Goal: Find specific page/section: Find specific page/section

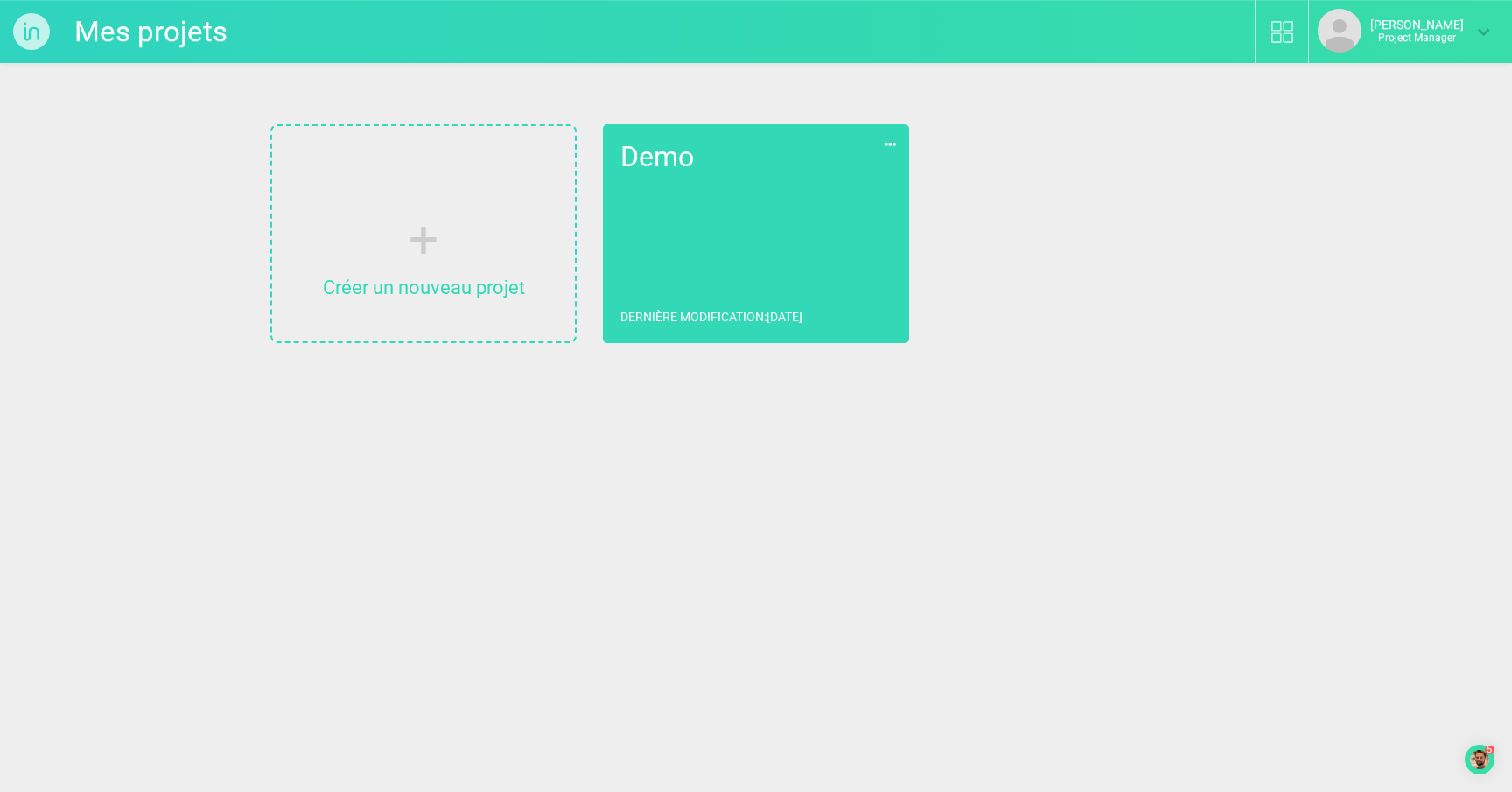
click at [1482, 25] on icon at bounding box center [1483, 31] width 13 height 13
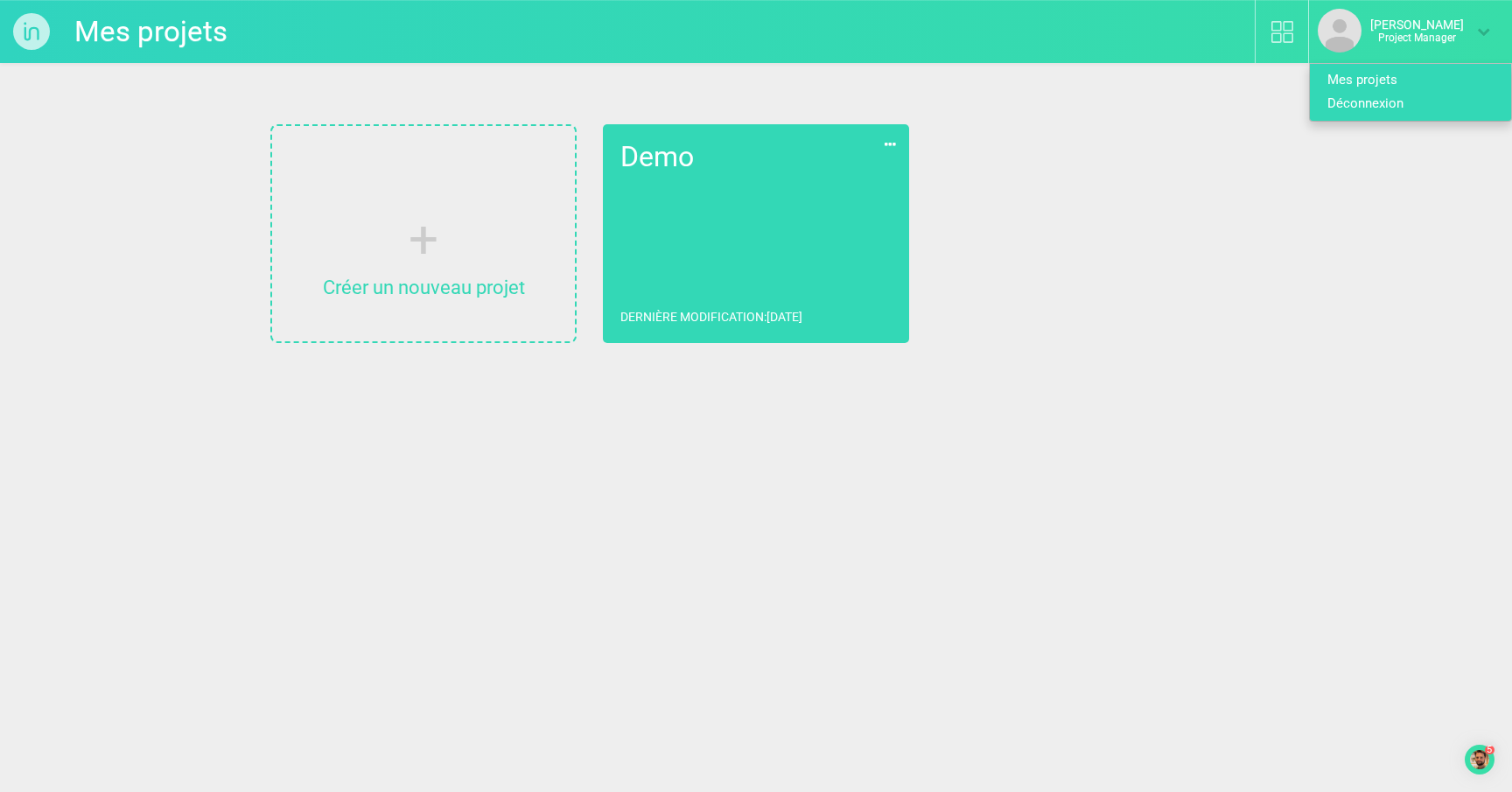
click at [1356, 109] on link "Déconnexion" at bounding box center [1404, 104] width 188 height 24
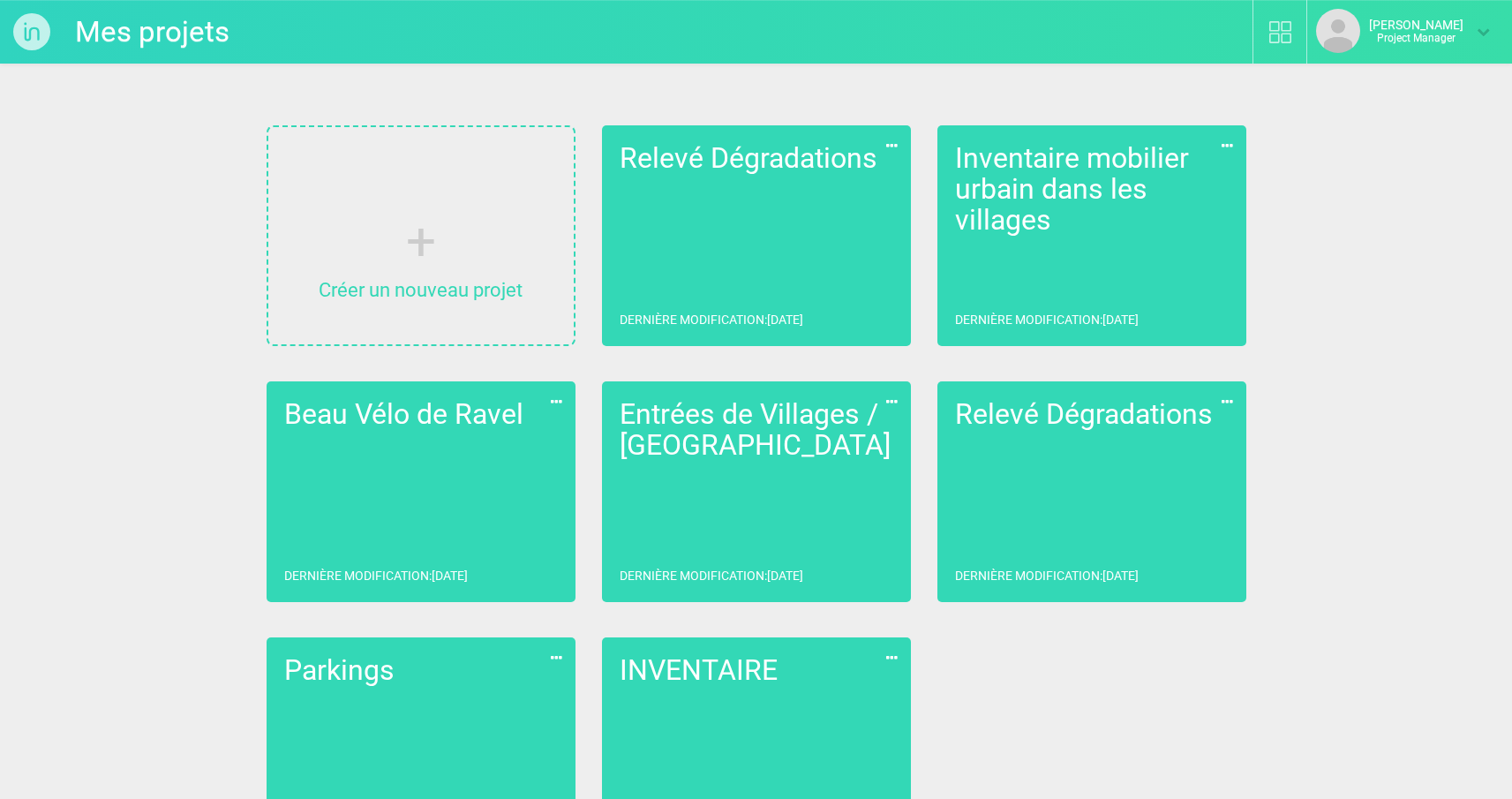
click at [877, 256] on link "Relevé Dégradations Dernière modification : [DATE]" at bounding box center [756, 235] width 309 height 221
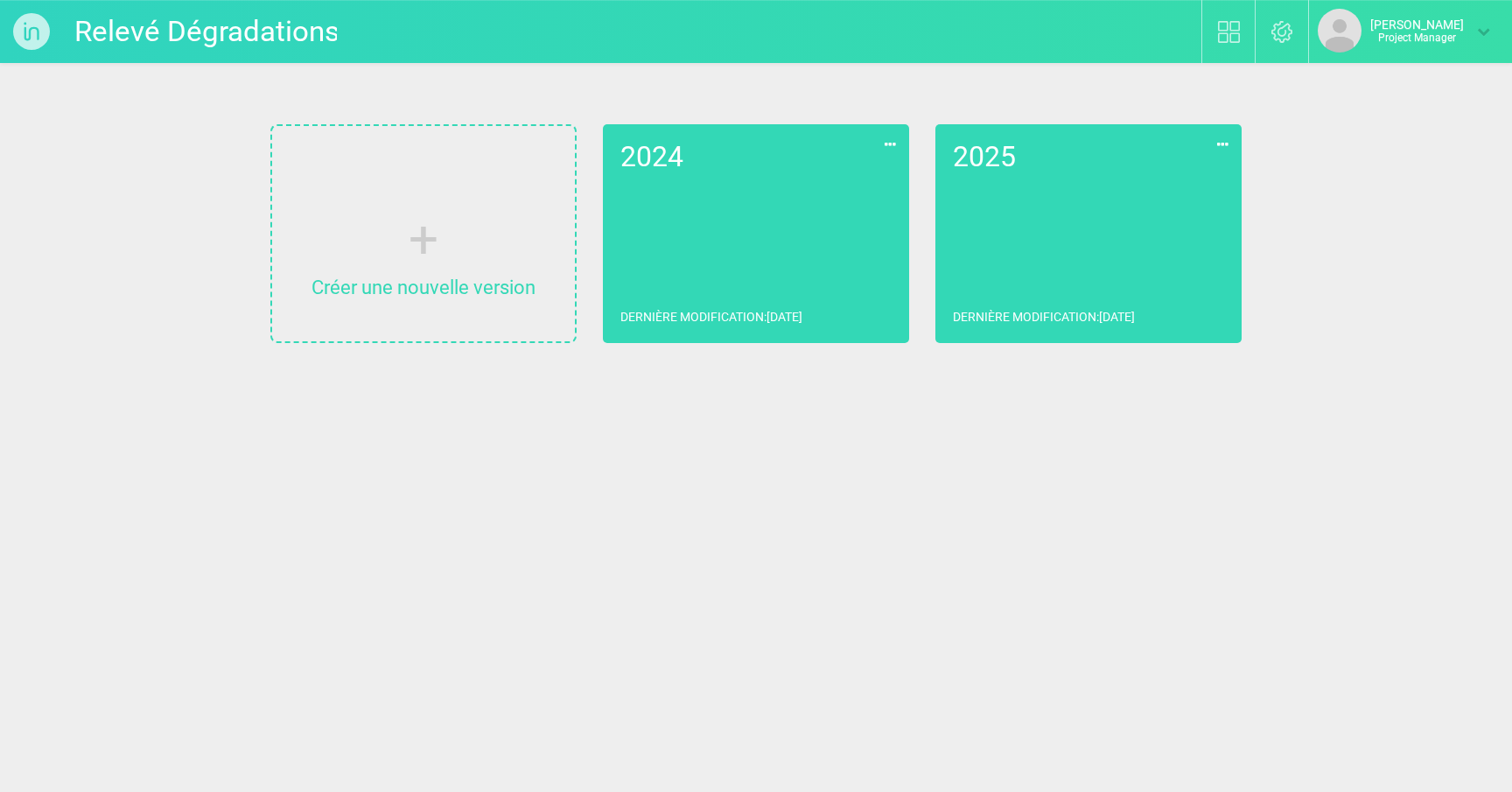
click at [1045, 260] on link "2025 Dernière modification : [DATE]" at bounding box center [1088, 233] width 307 height 219
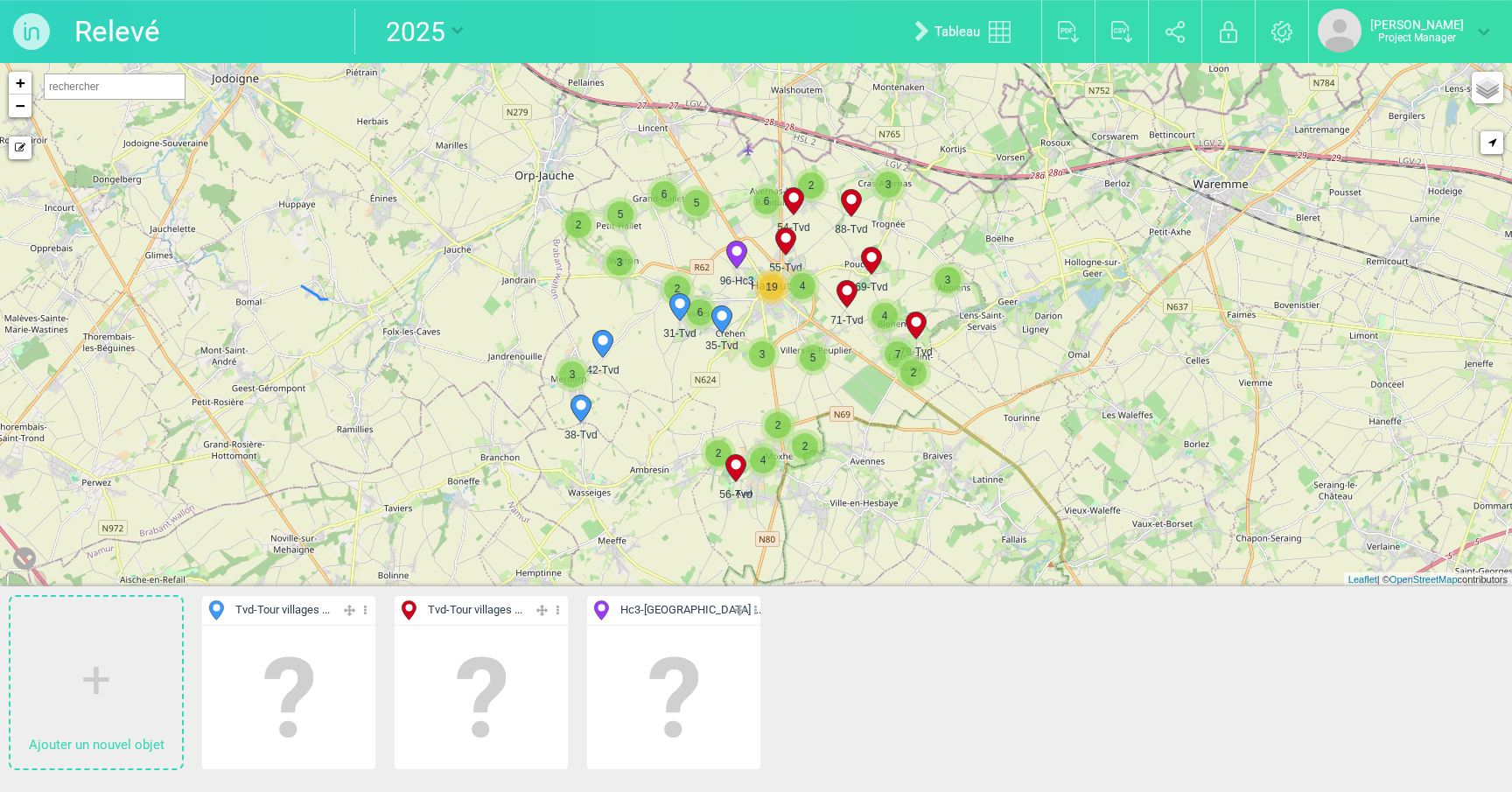
click at [817, 192] on span "2" at bounding box center [811, 185] width 26 height 26
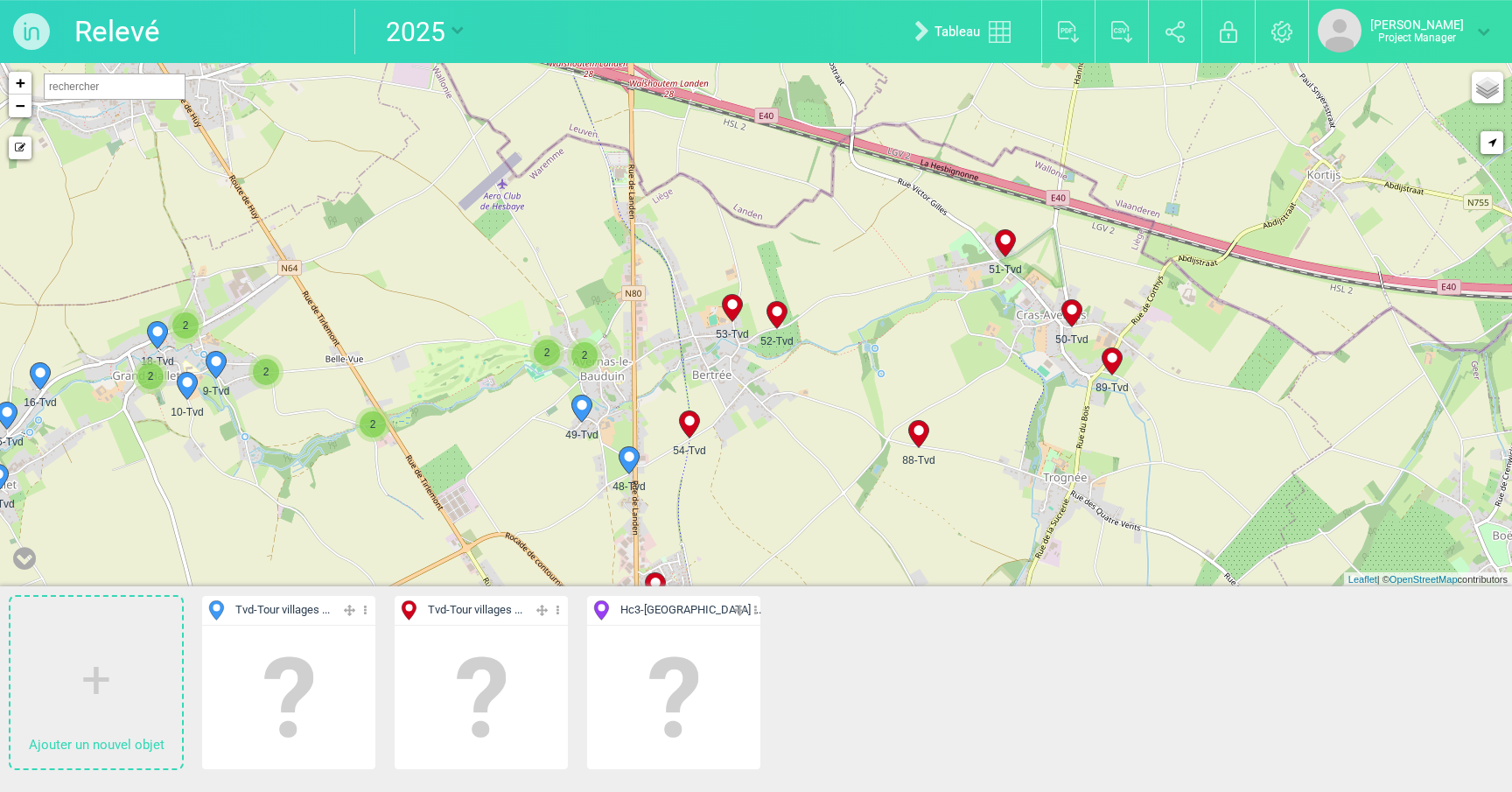
click at [738, 312] on icon at bounding box center [732, 309] width 20 height 27
select select "19112"
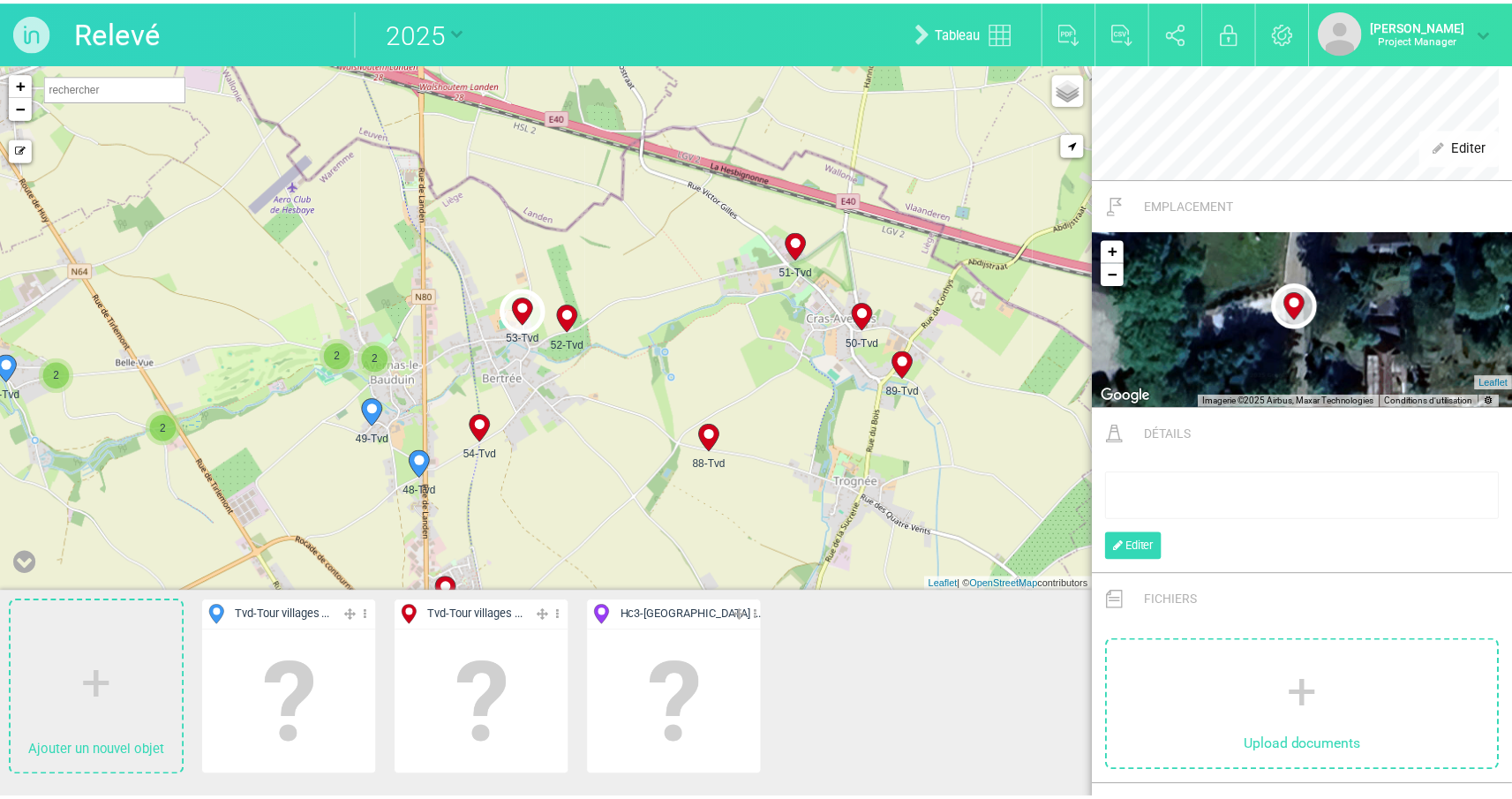
scroll to position [920, 0]
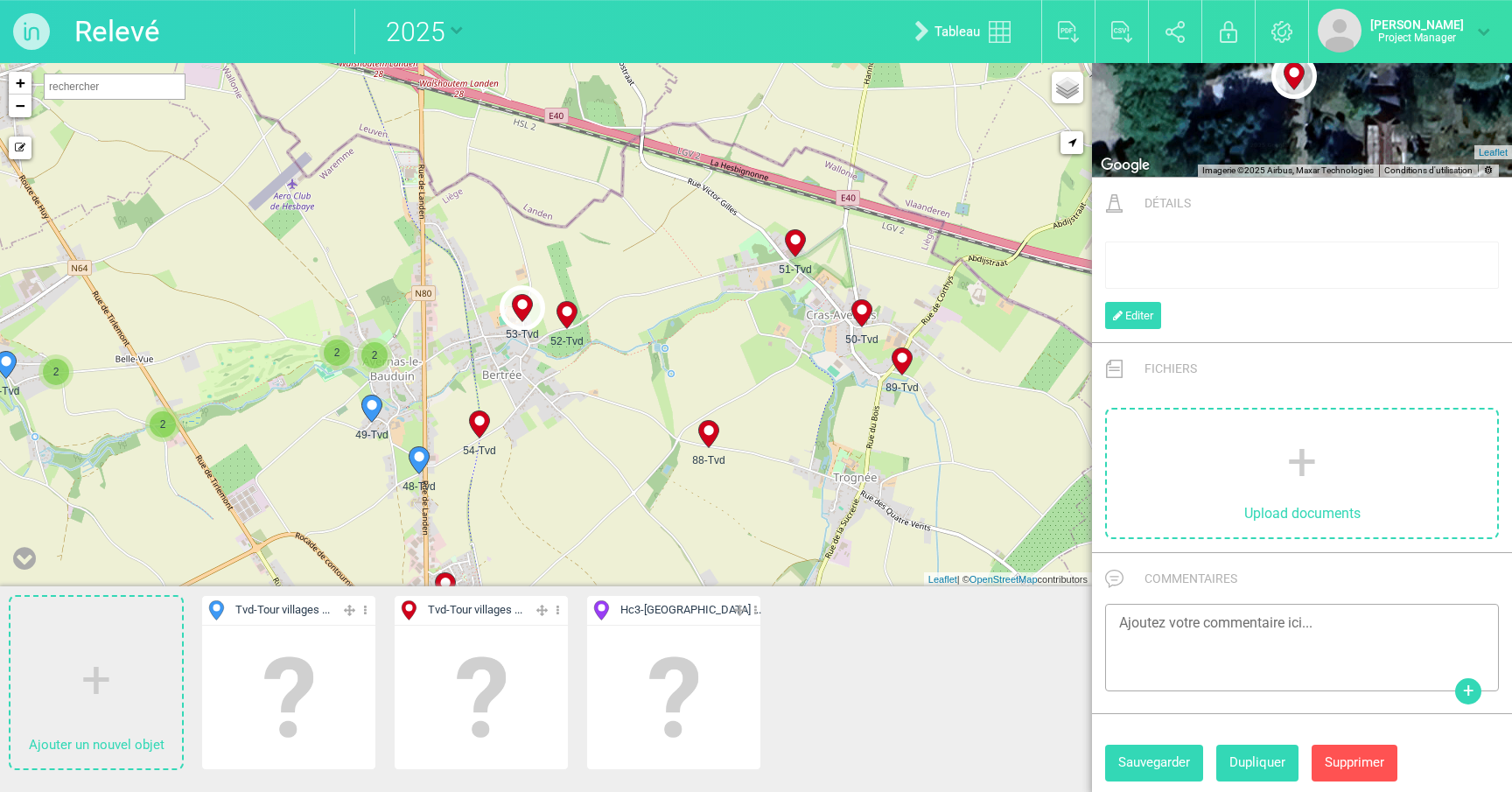
click at [47, 39] on img at bounding box center [32, 32] width 63 height 63
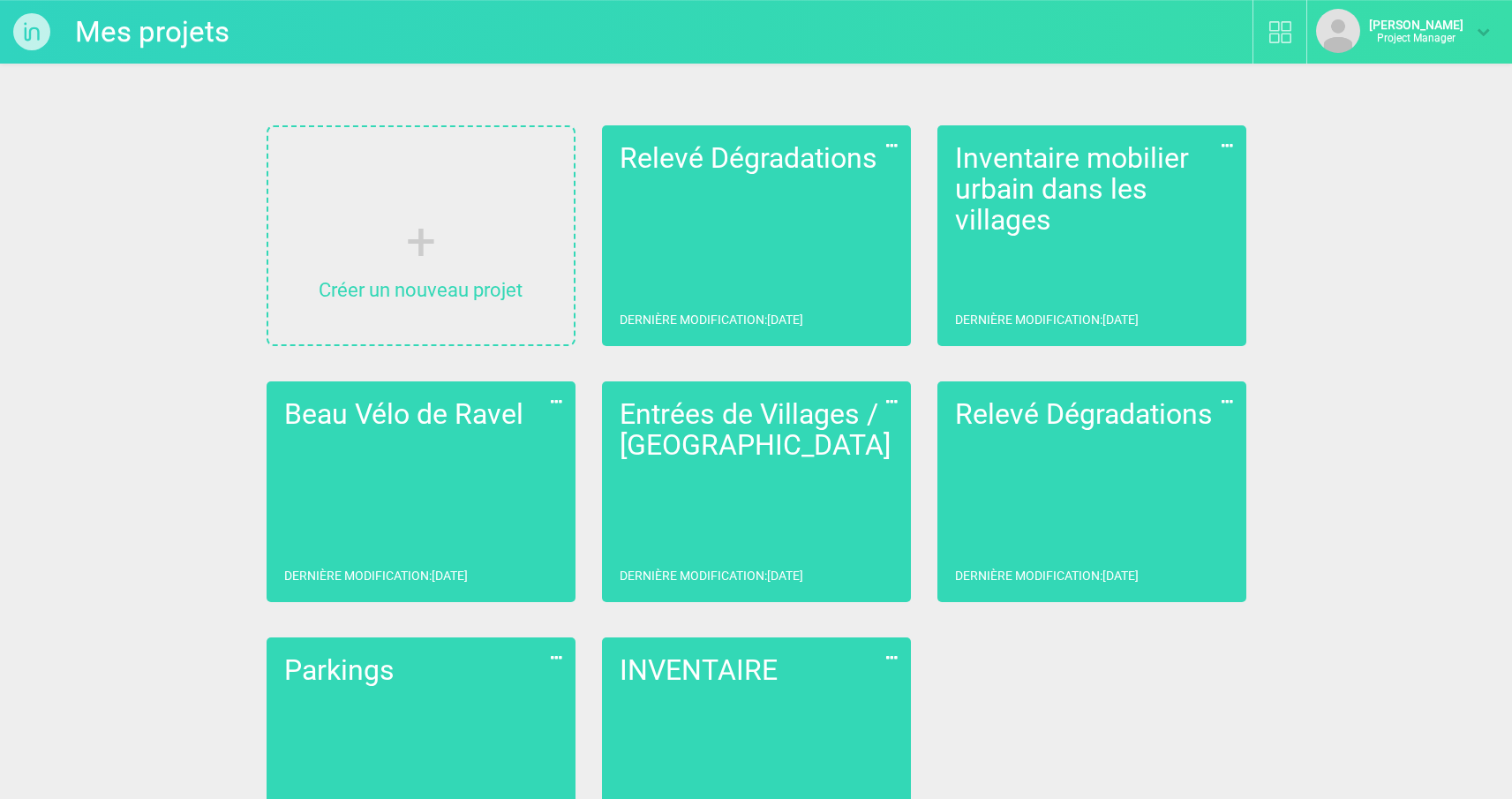
click at [1114, 260] on link "Inventaire mobilier urbain dans les villages Dernière modification : [DATE]" at bounding box center [1092, 235] width 309 height 221
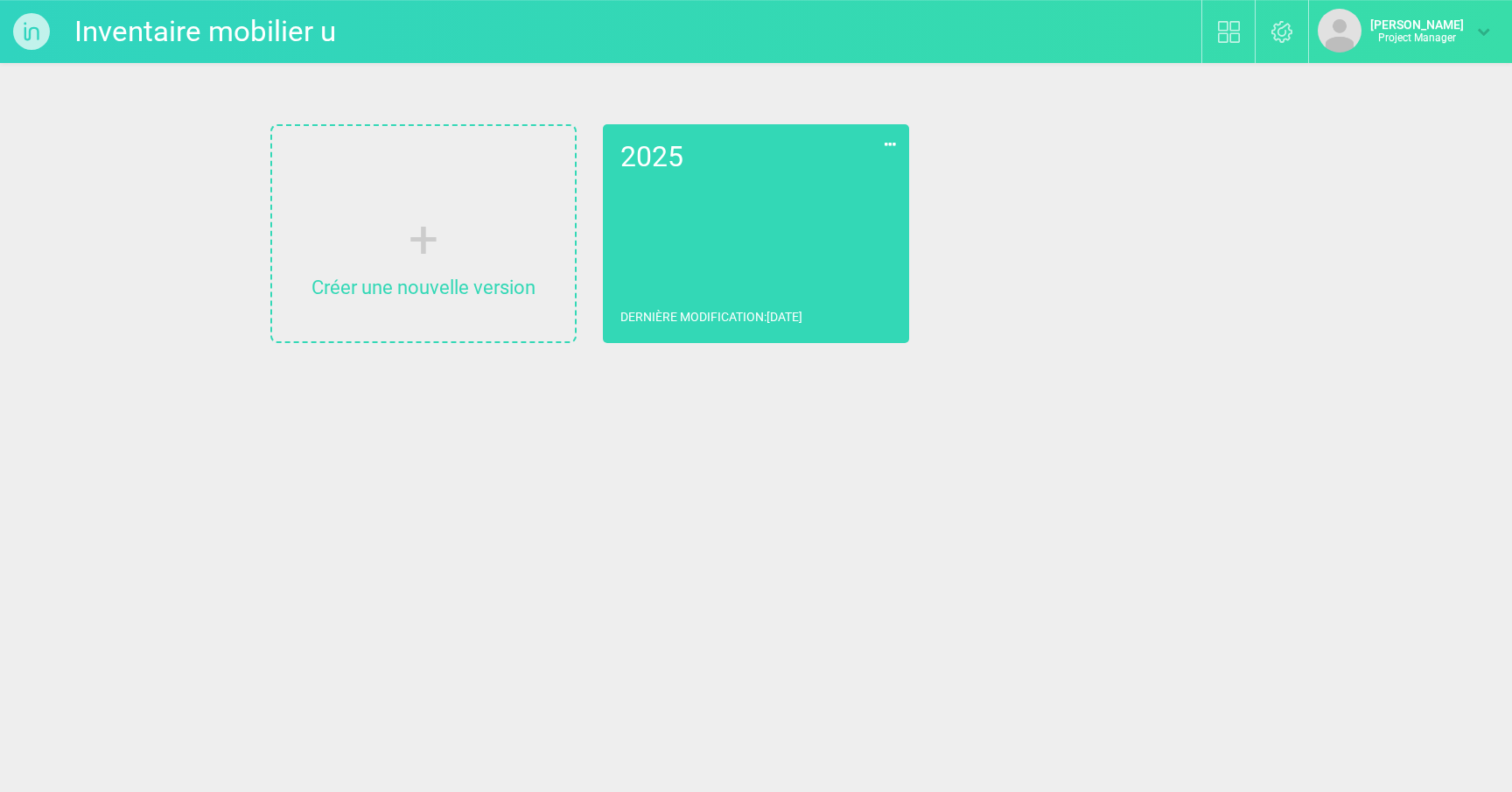
click at [806, 273] on link "2025 Dernière modification : [DATE]" at bounding box center [756, 233] width 307 height 219
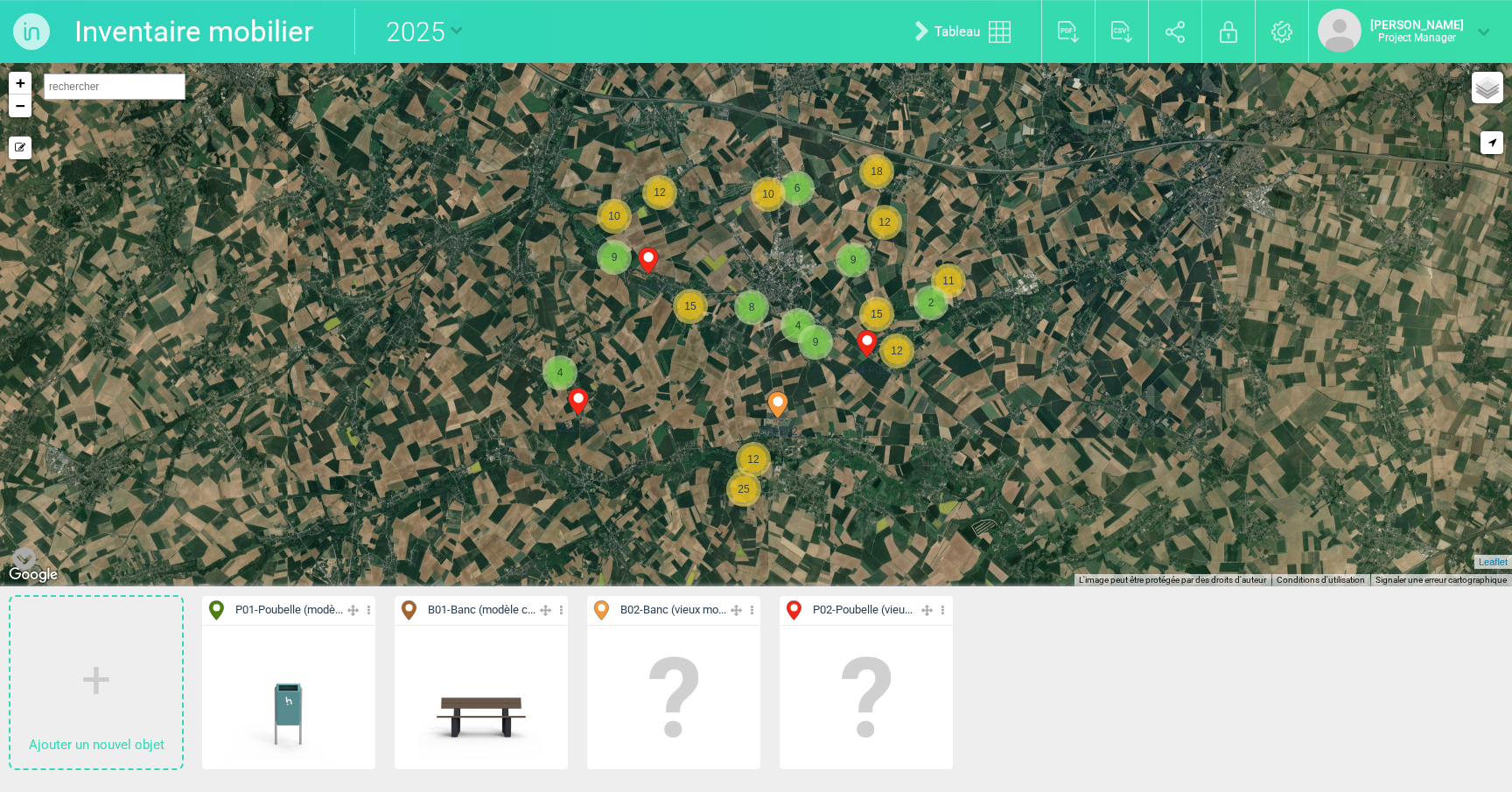
click at [372, 614] on icon at bounding box center [368, 610] width 11 height 20
click at [283, 697] on li "Aff. uniquement" at bounding box center [288, 699] width 173 height 27
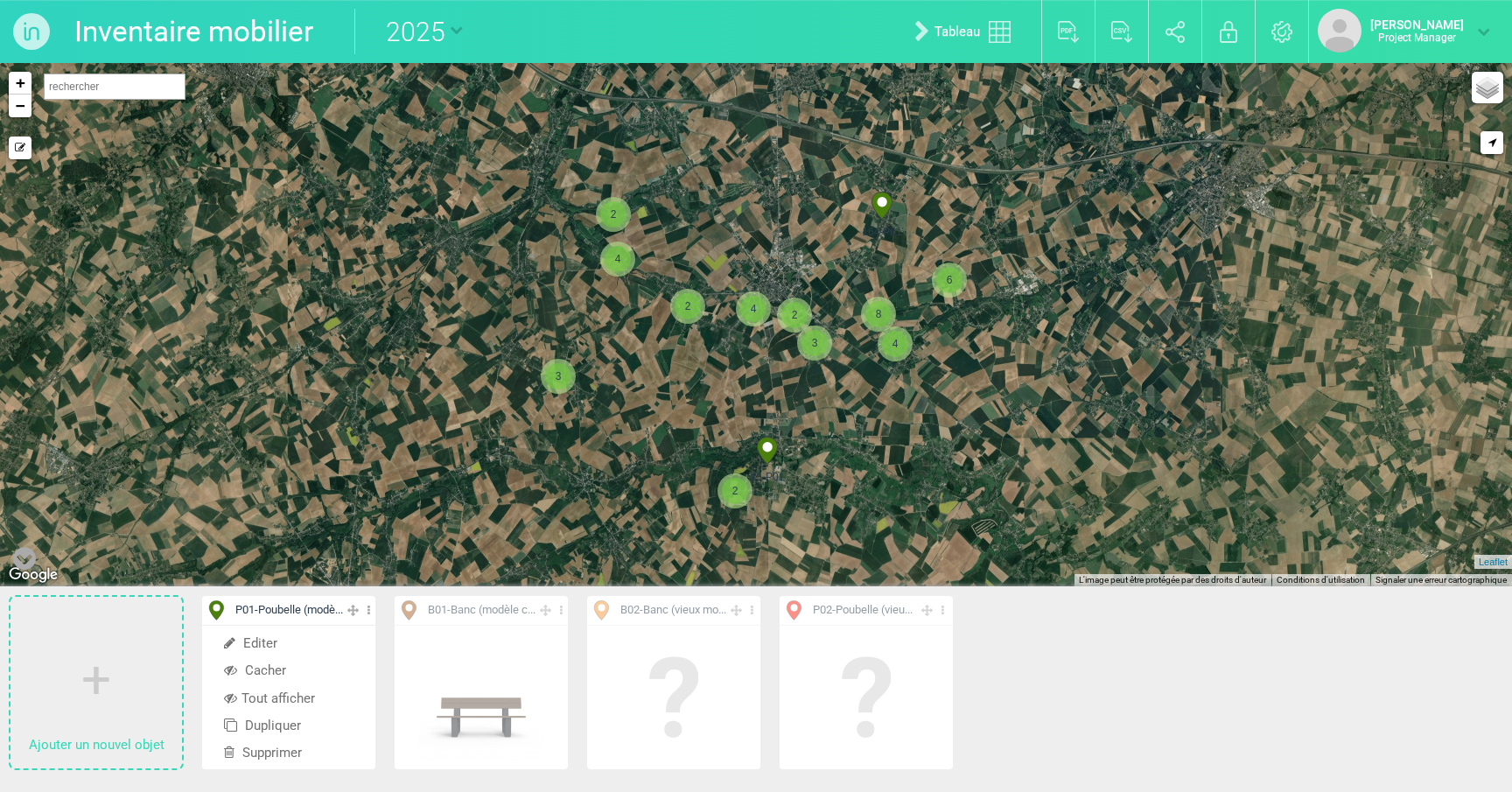
click at [766, 318] on div "4" at bounding box center [753, 309] width 35 height 35
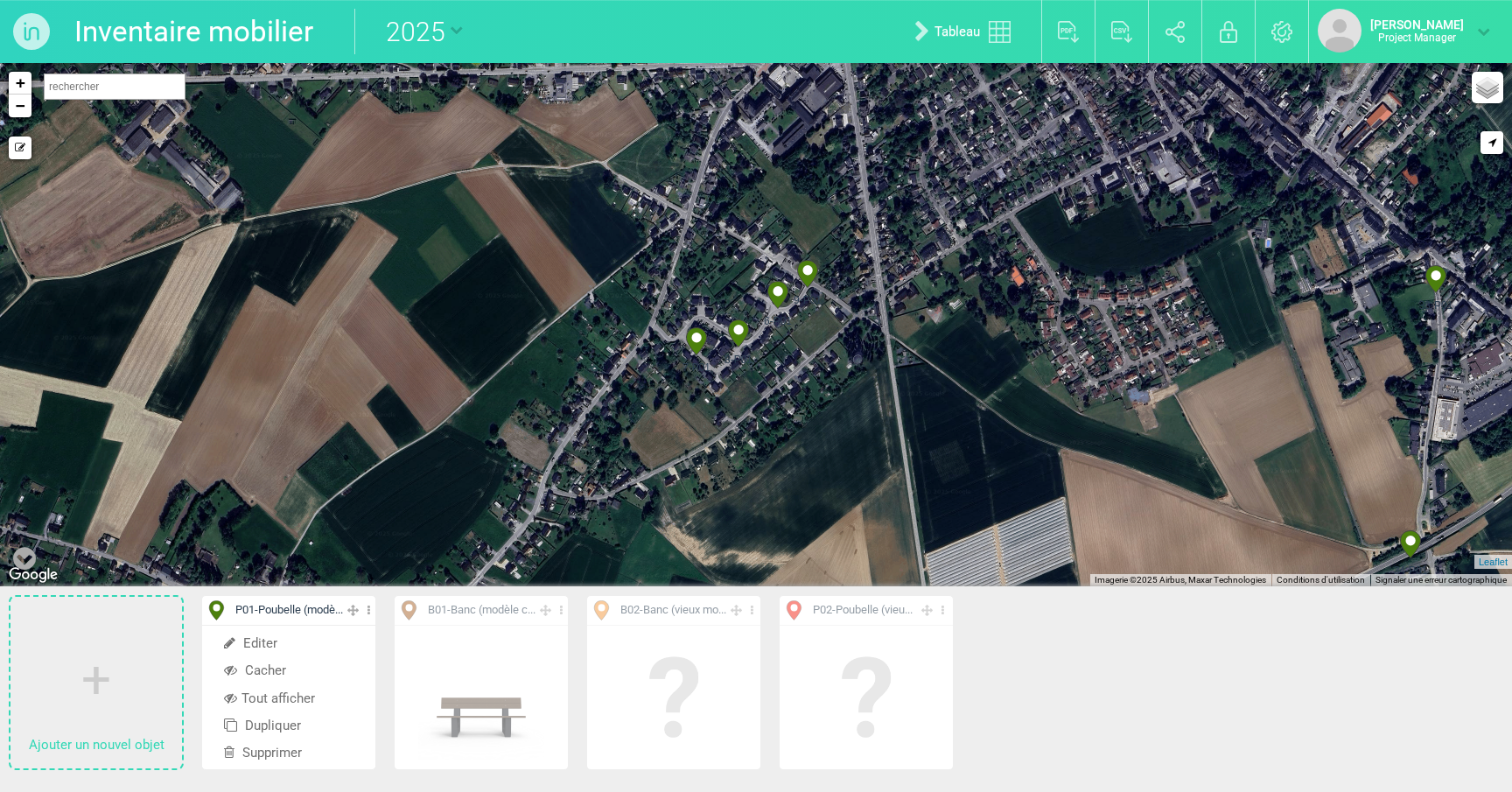
click at [692, 347] on icon at bounding box center [696, 341] width 20 height 27
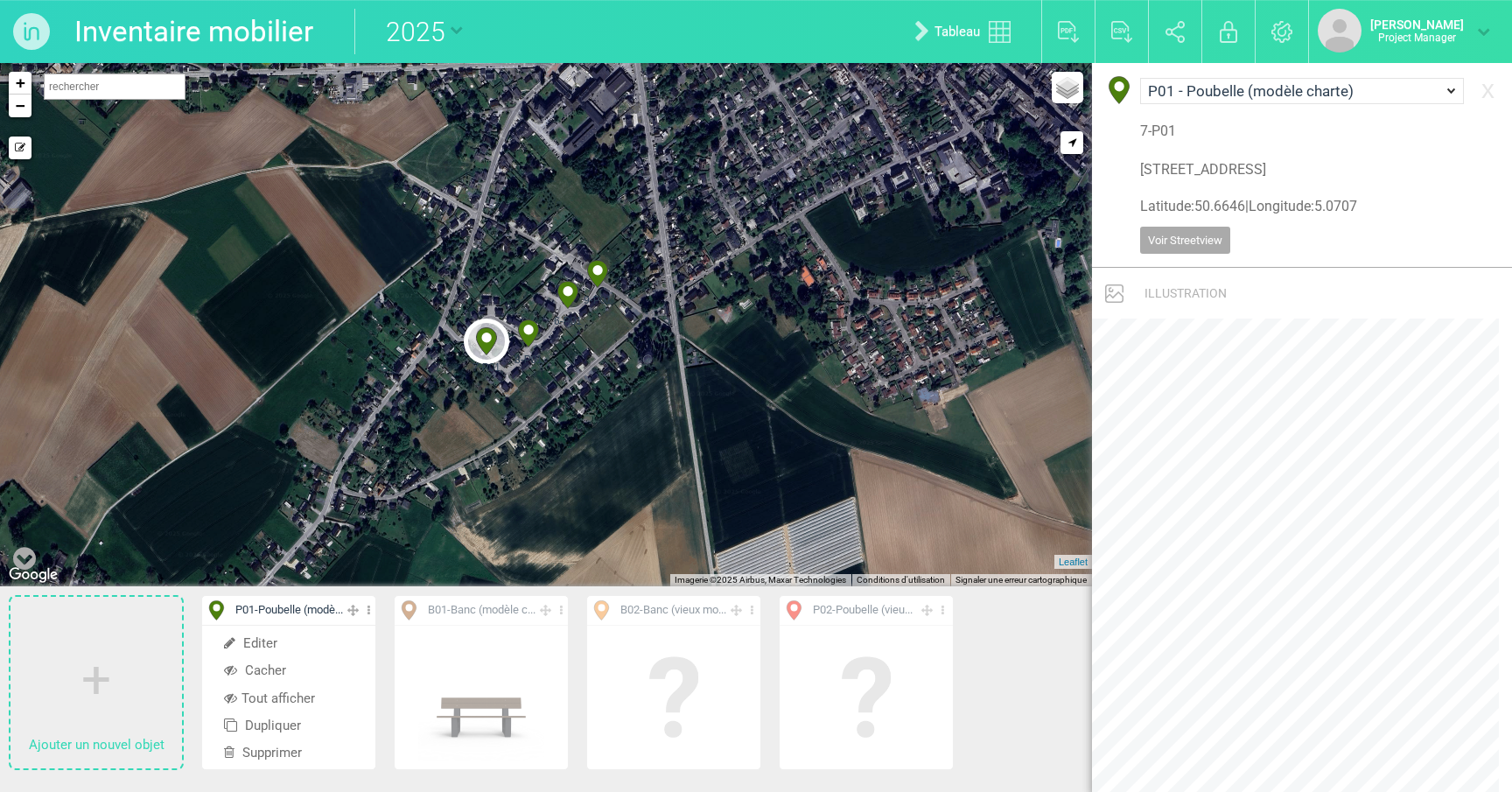
click at [538, 340] on icon at bounding box center [529, 333] width 28 height 28
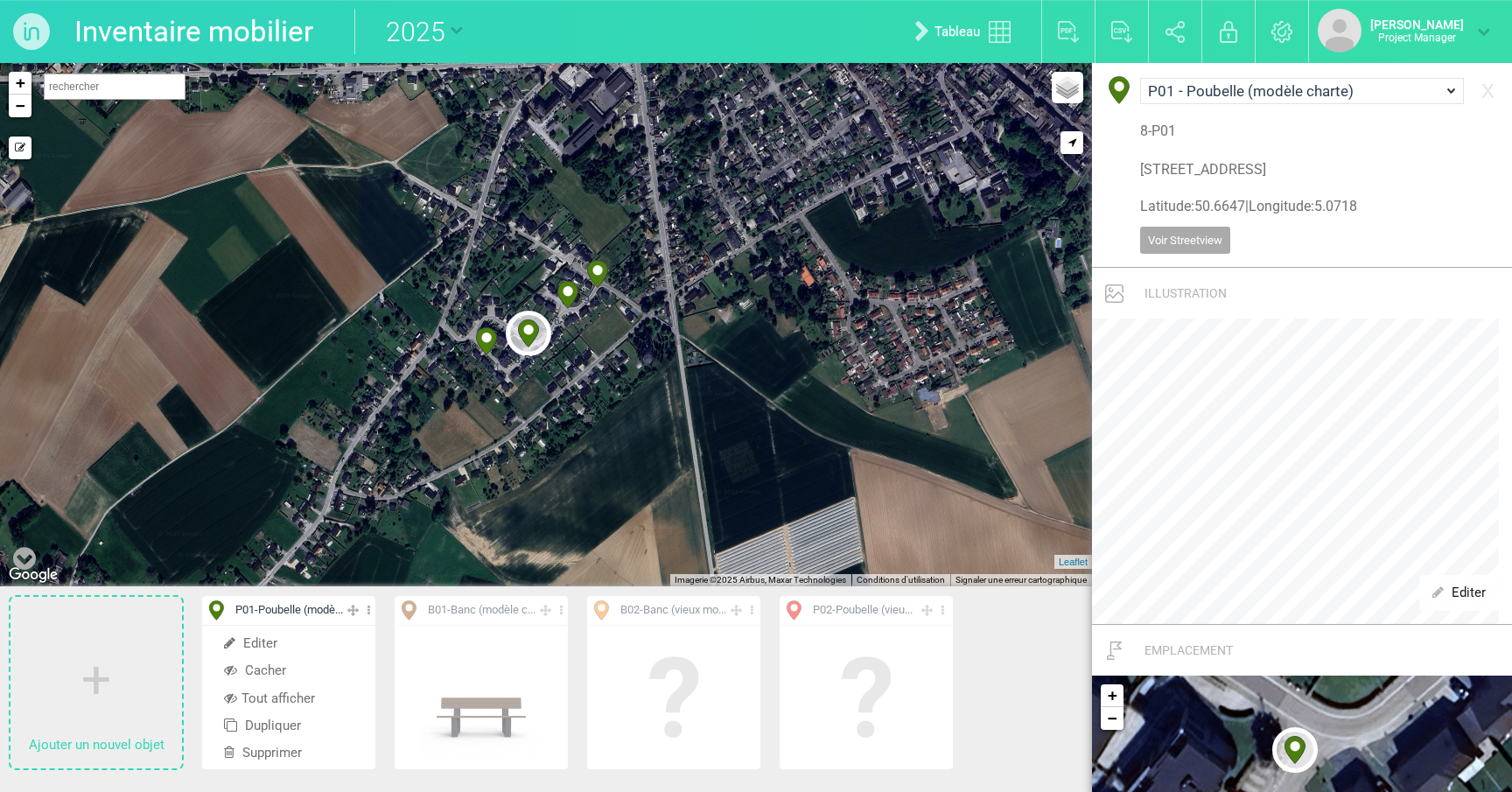
click at [562, 306] on icon at bounding box center [568, 295] width 28 height 28
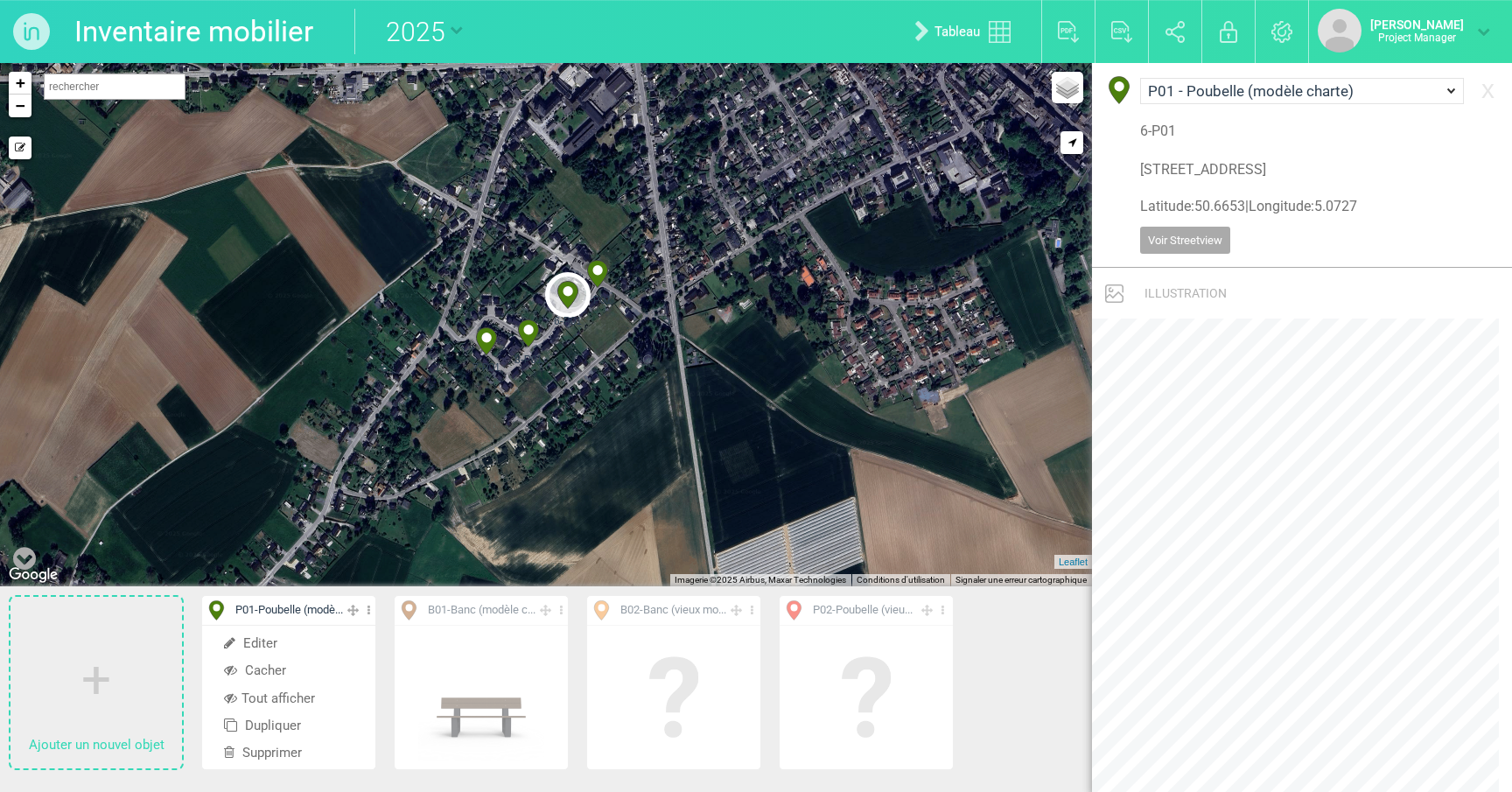
click at [597, 277] on icon at bounding box center [597, 274] width 20 height 27
type input "Vieille Voie de [STREET_ADDRESS]"
click at [563, 612] on icon at bounding box center [561, 610] width 11 height 20
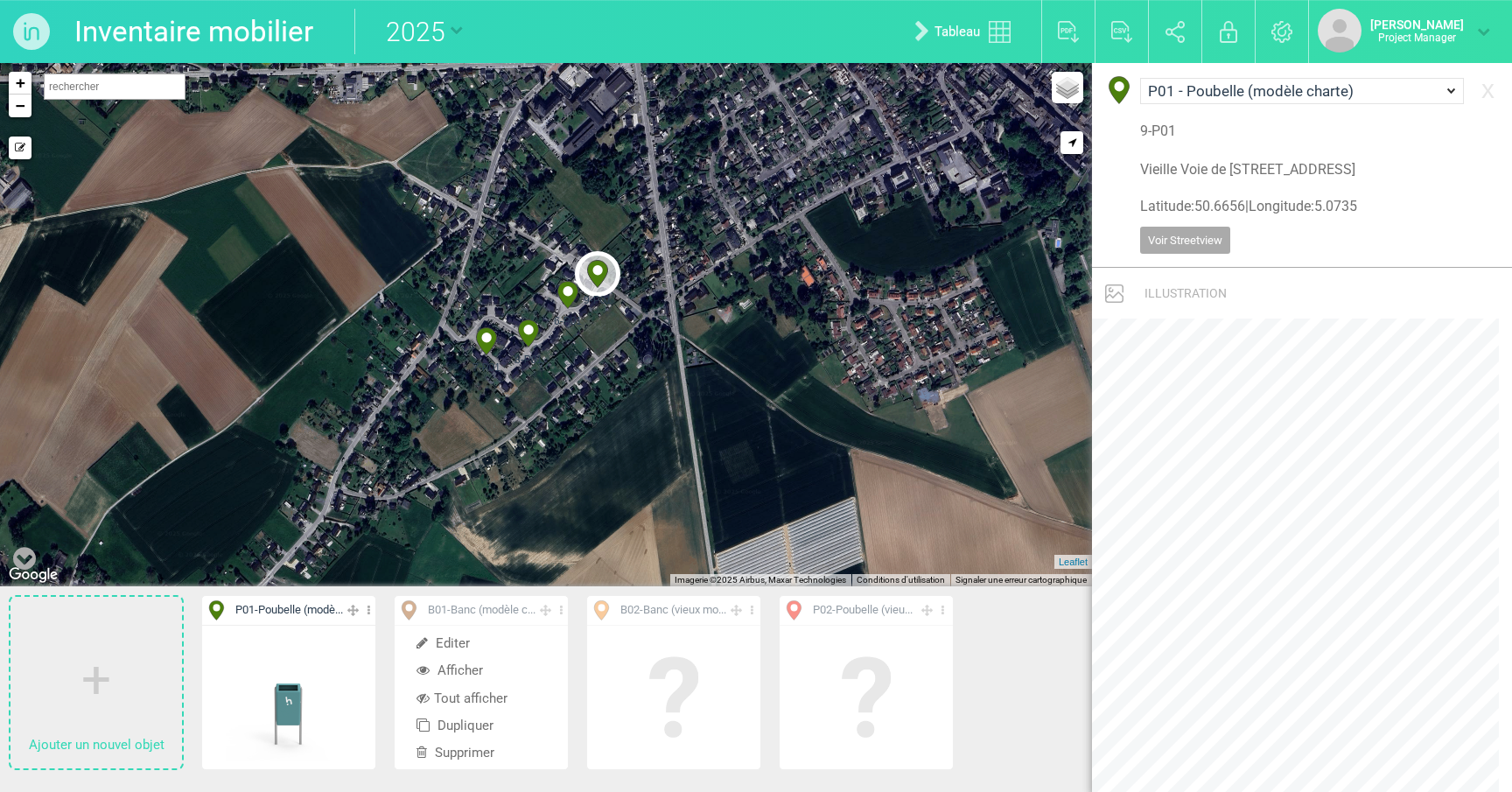
click at [475, 697] on li "Tout afficher" at bounding box center [481, 699] width 173 height 27
click at [462, 698] on li "Aff. uniquement" at bounding box center [481, 699] width 173 height 27
click at [532, 233] on icon at bounding box center [524, 224] width 28 height 28
select select "19031"
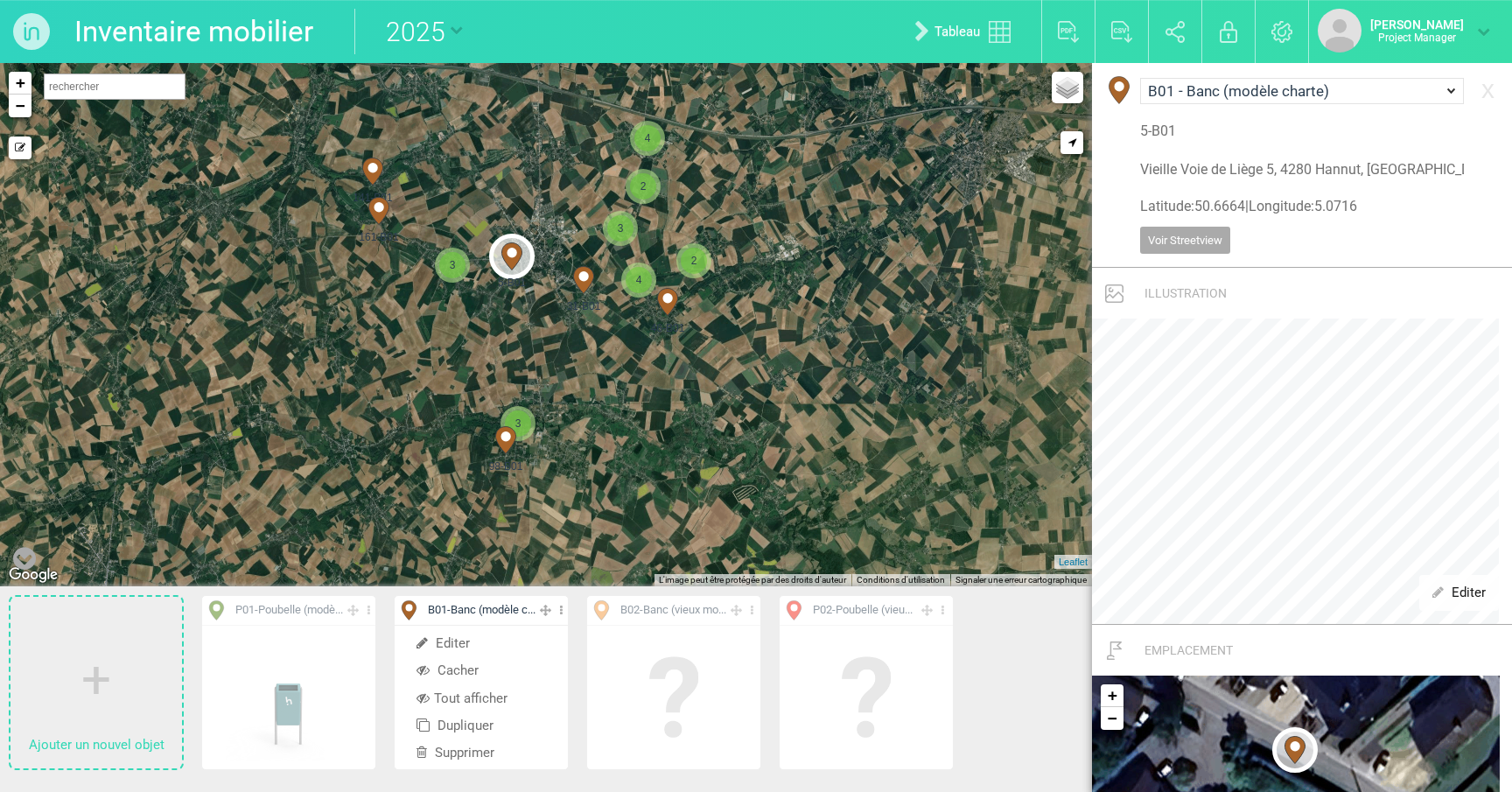
click at [365, 202] on icon at bounding box center [379, 211] width 28 height 28
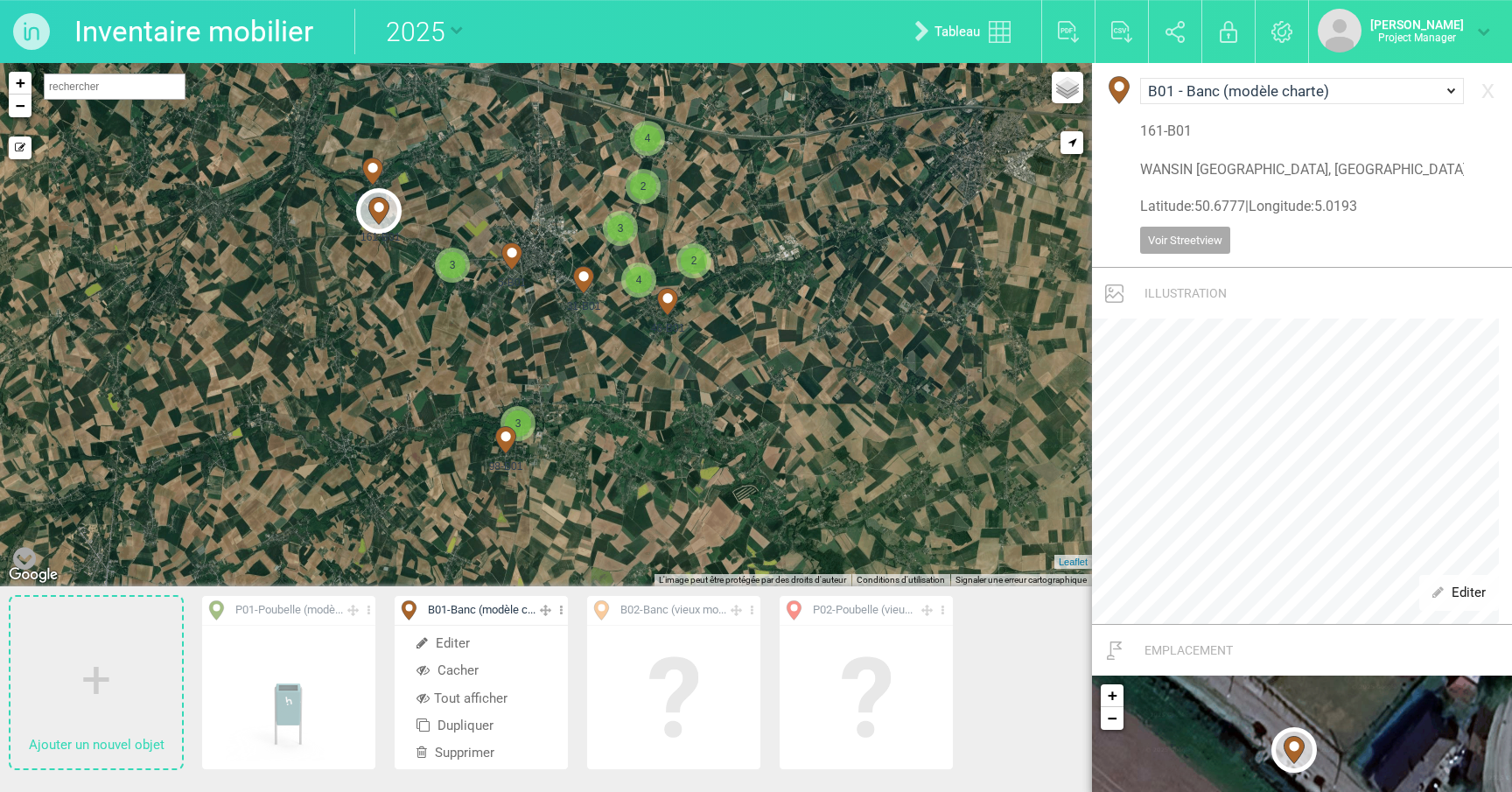
click at [373, 169] on circle at bounding box center [372, 167] width 10 height 10
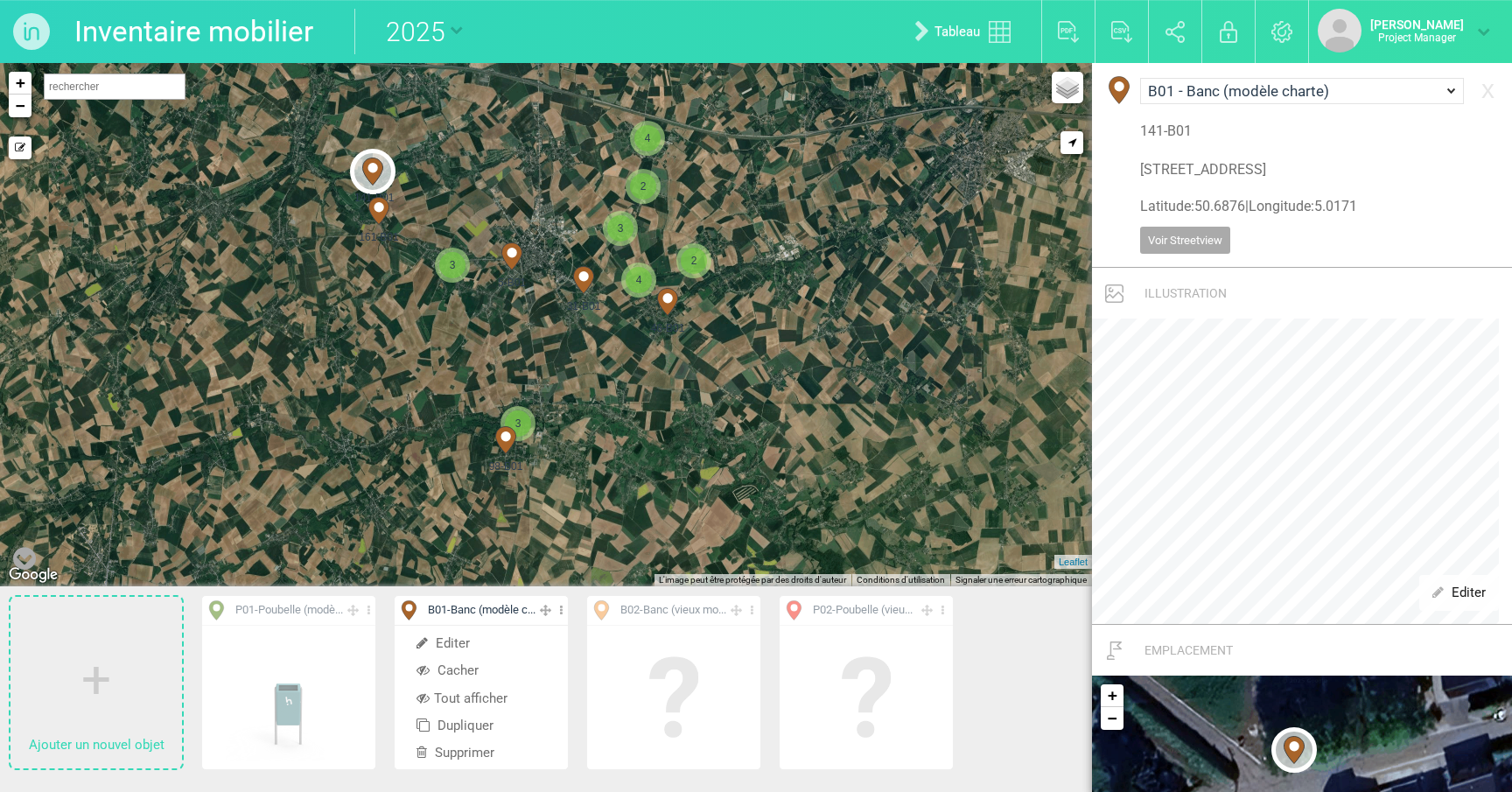
click at [676, 307] on icon at bounding box center [668, 302] width 28 height 28
type input "[STREET_ADDRESS][PERSON_NAME]"
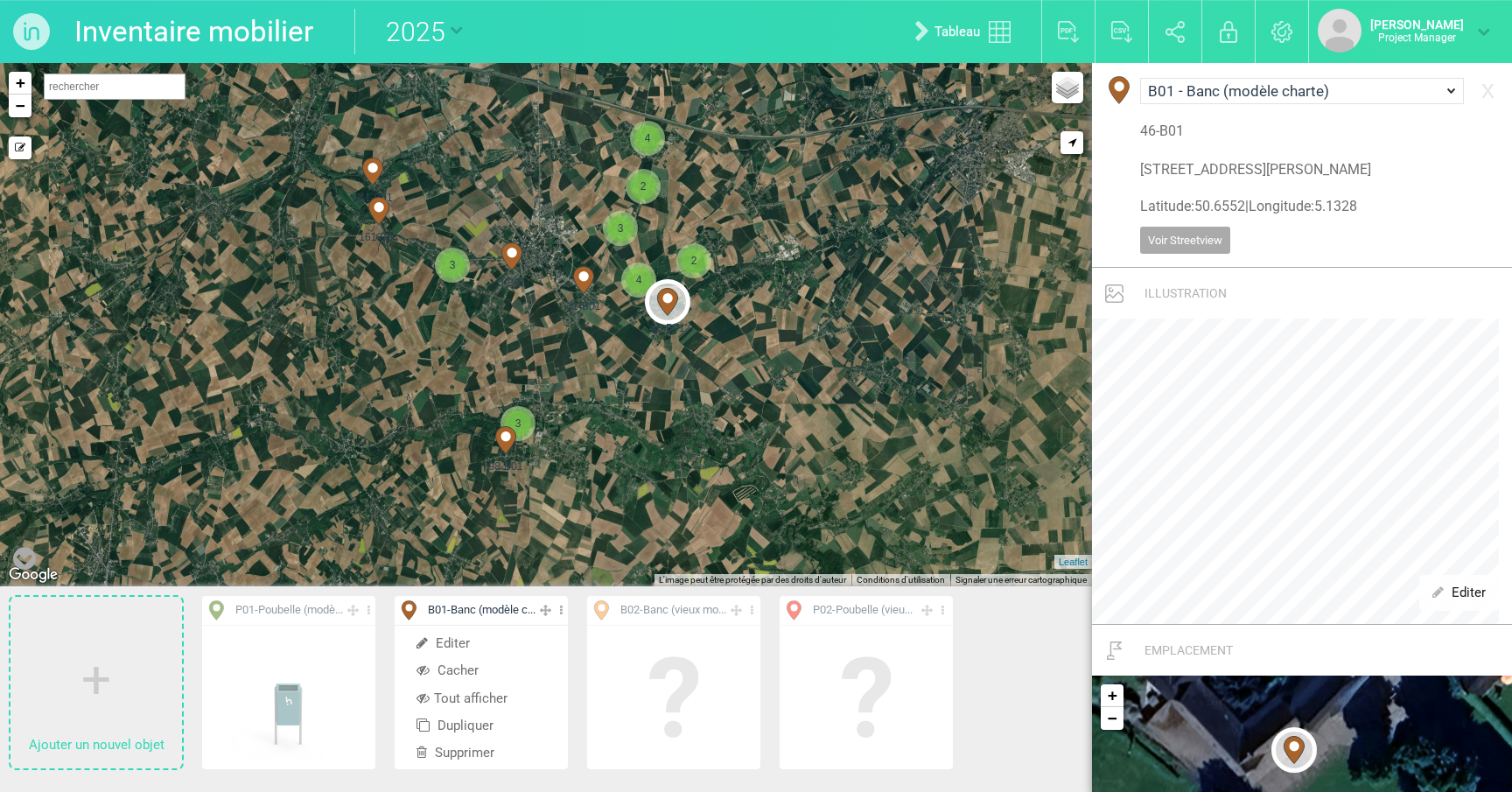
click at [563, 610] on icon at bounding box center [561, 610] width 11 height 20
click at [756, 610] on icon at bounding box center [751, 610] width 11 height 20
click at [669, 694] on li "Tout afficher" at bounding box center [673, 699] width 173 height 27
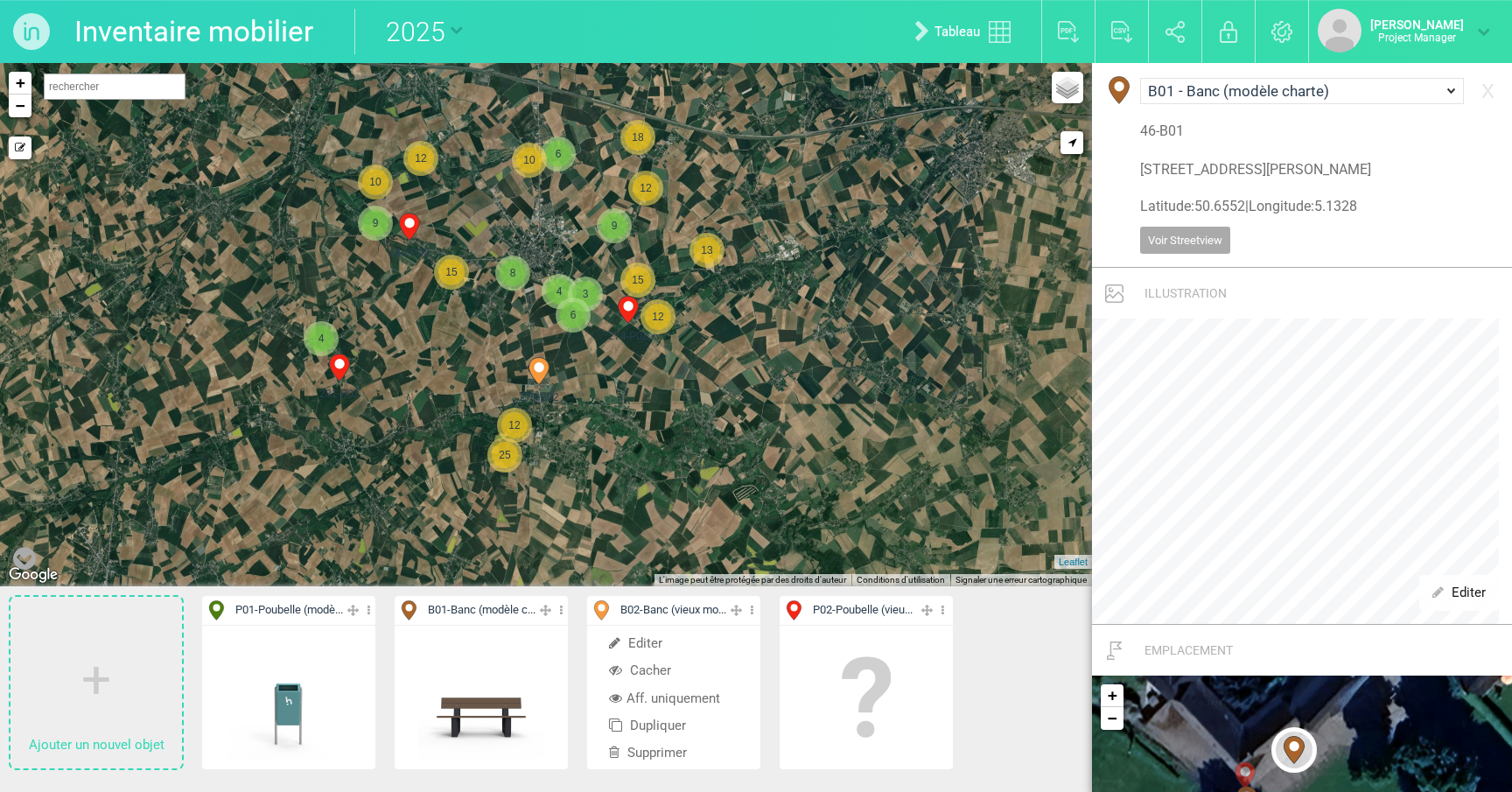
click at [650, 697] on li "Aff. uniquement" at bounding box center [673, 699] width 173 height 27
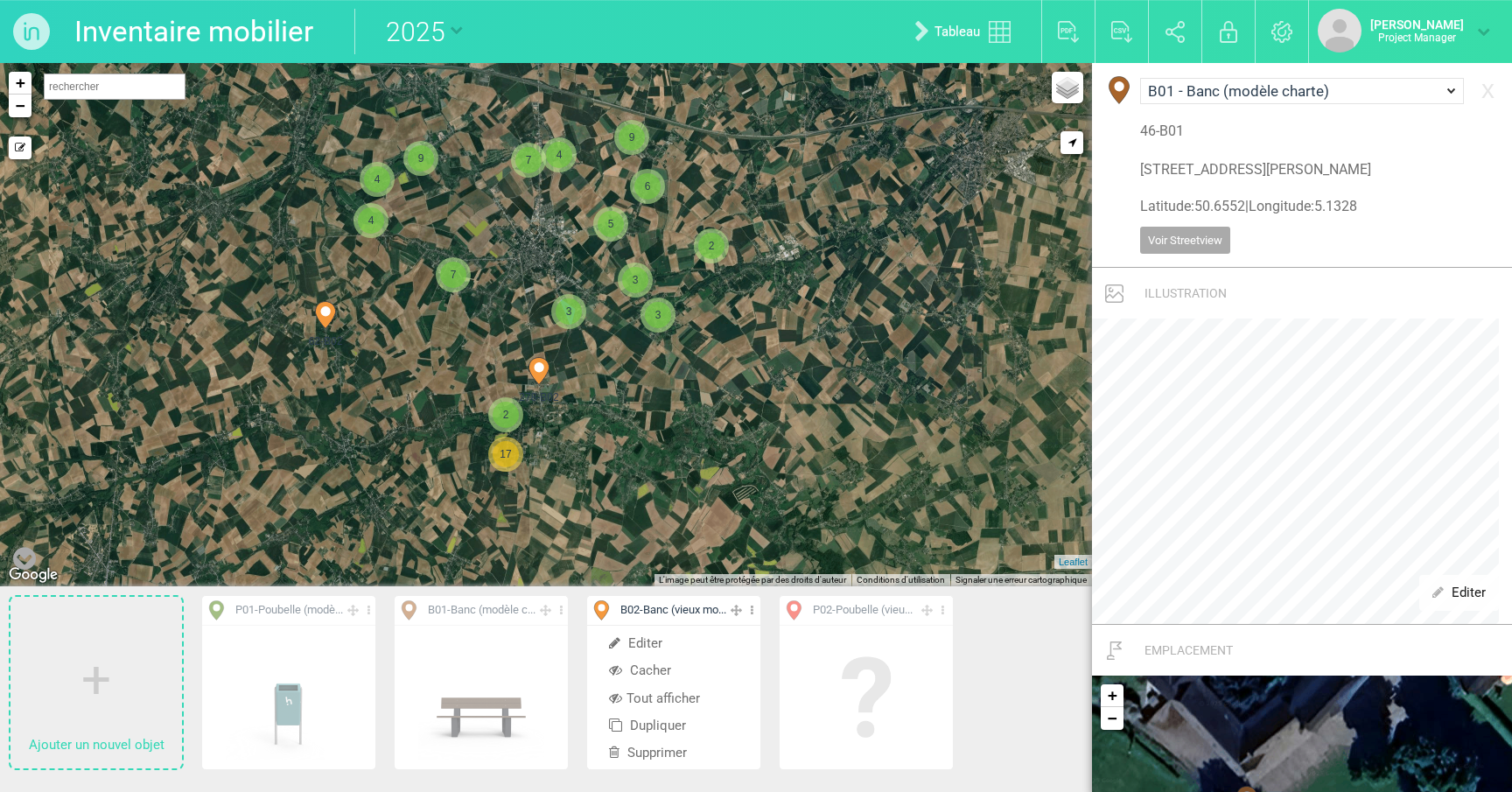
click at [570, 323] on span "3" at bounding box center [568, 312] width 26 height 26
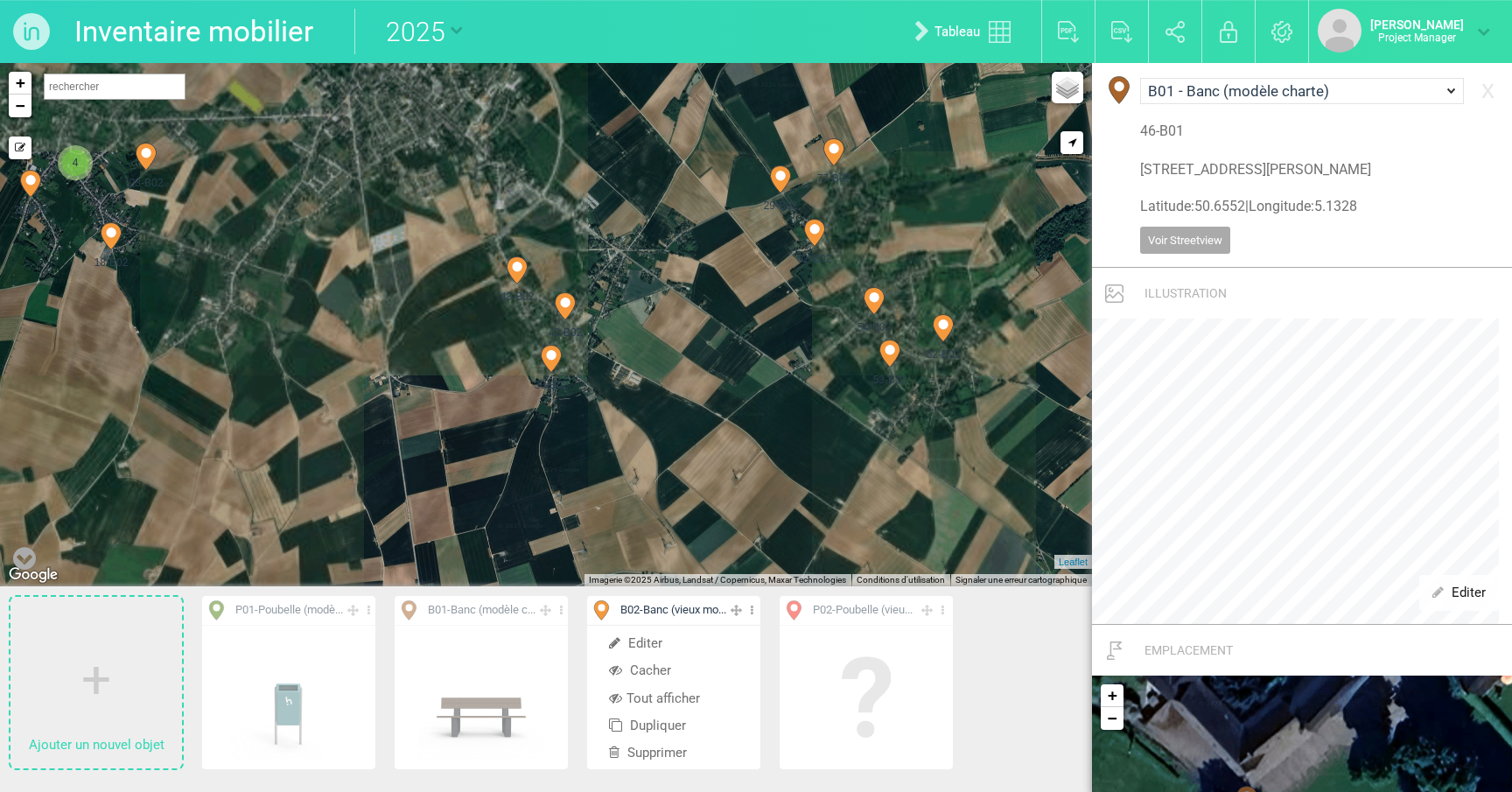
click at [553, 300] on icon at bounding box center [565, 307] width 28 height 28
select select "19033"
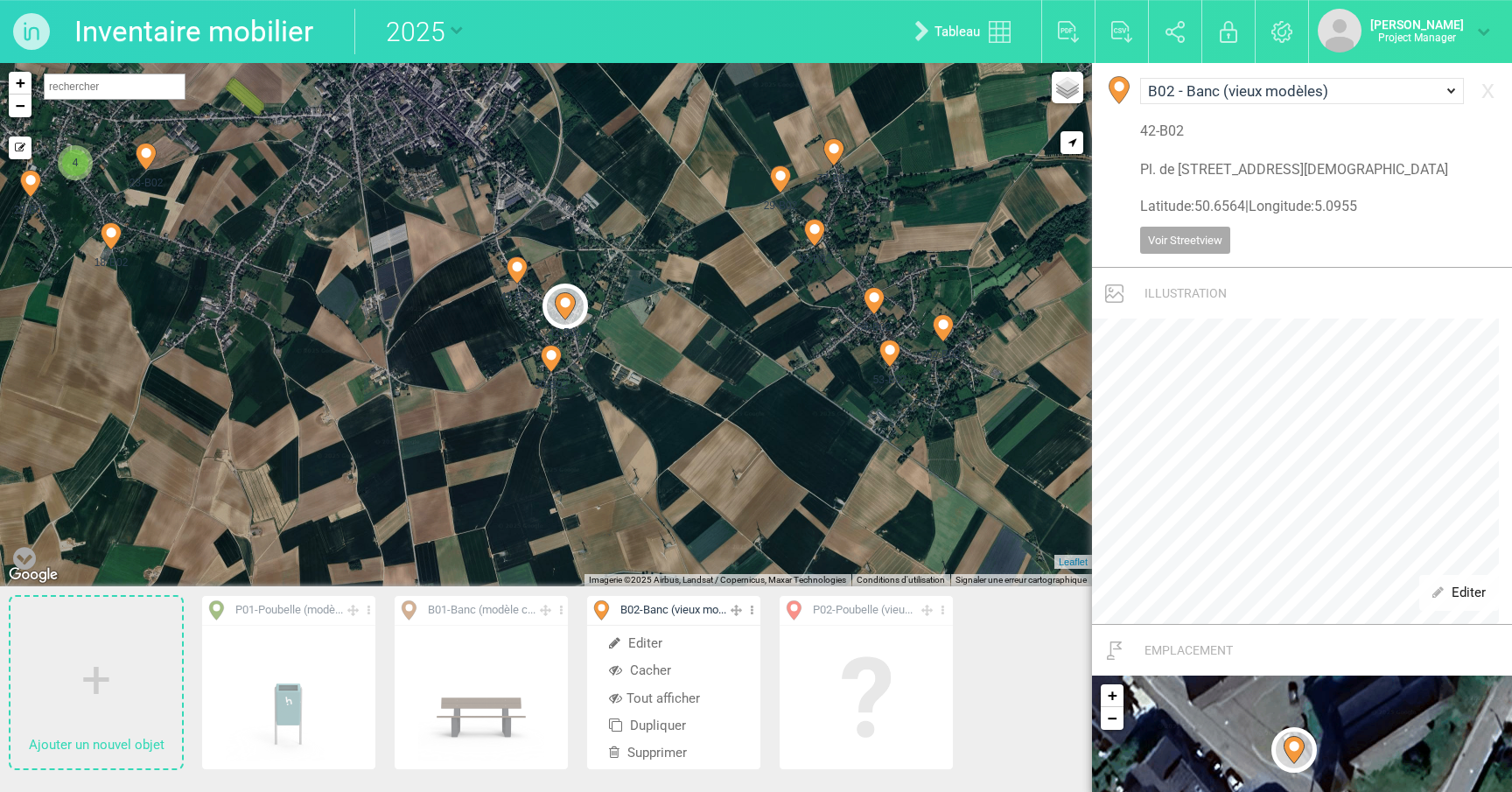
click at [754, 614] on icon at bounding box center [751, 610] width 11 height 20
click at [517, 272] on icon at bounding box center [517, 271] width 20 height 27
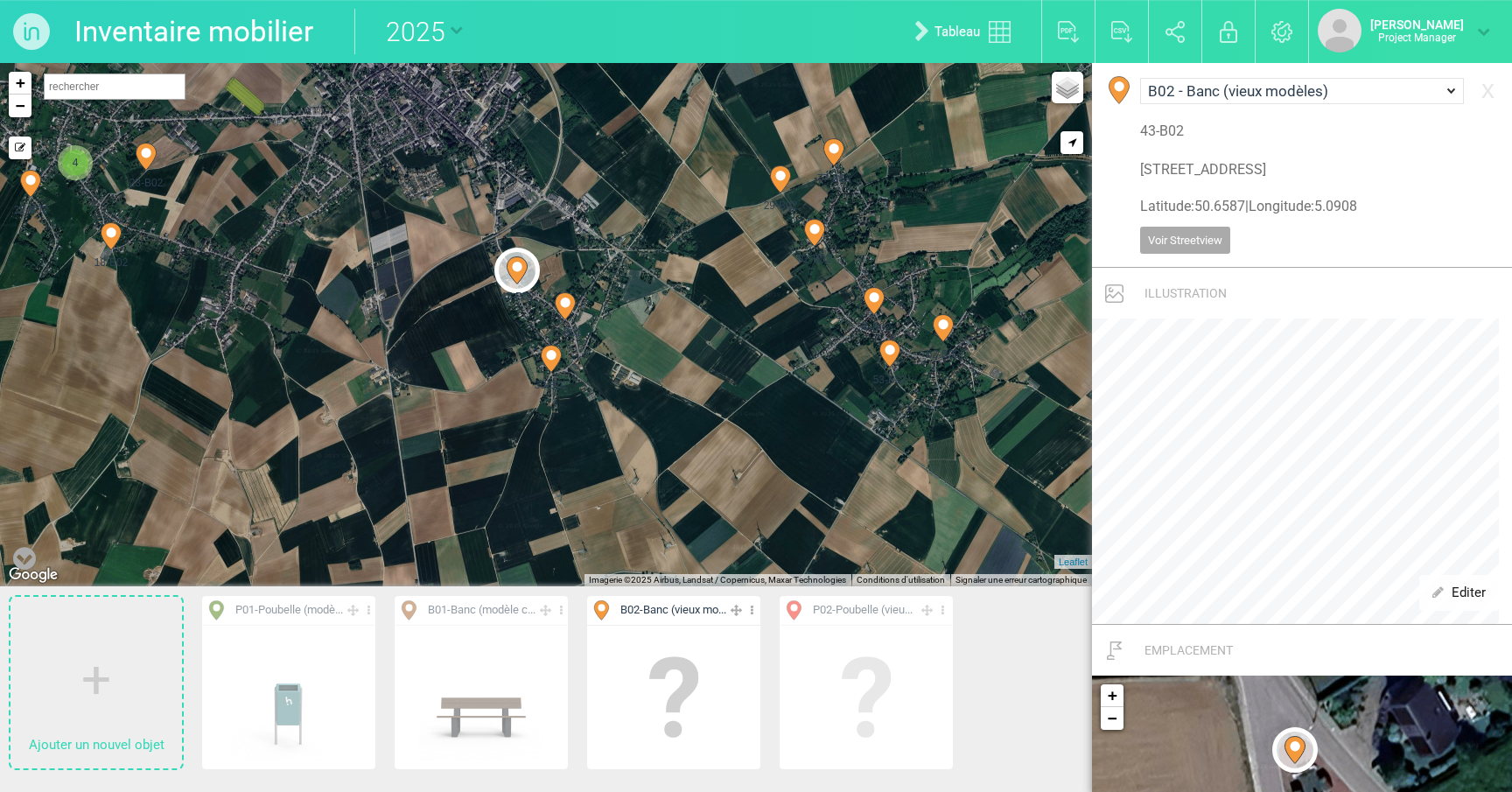
click at [548, 363] on icon at bounding box center [550, 359] width 20 height 27
type input "[STREET_ADDRESS]"
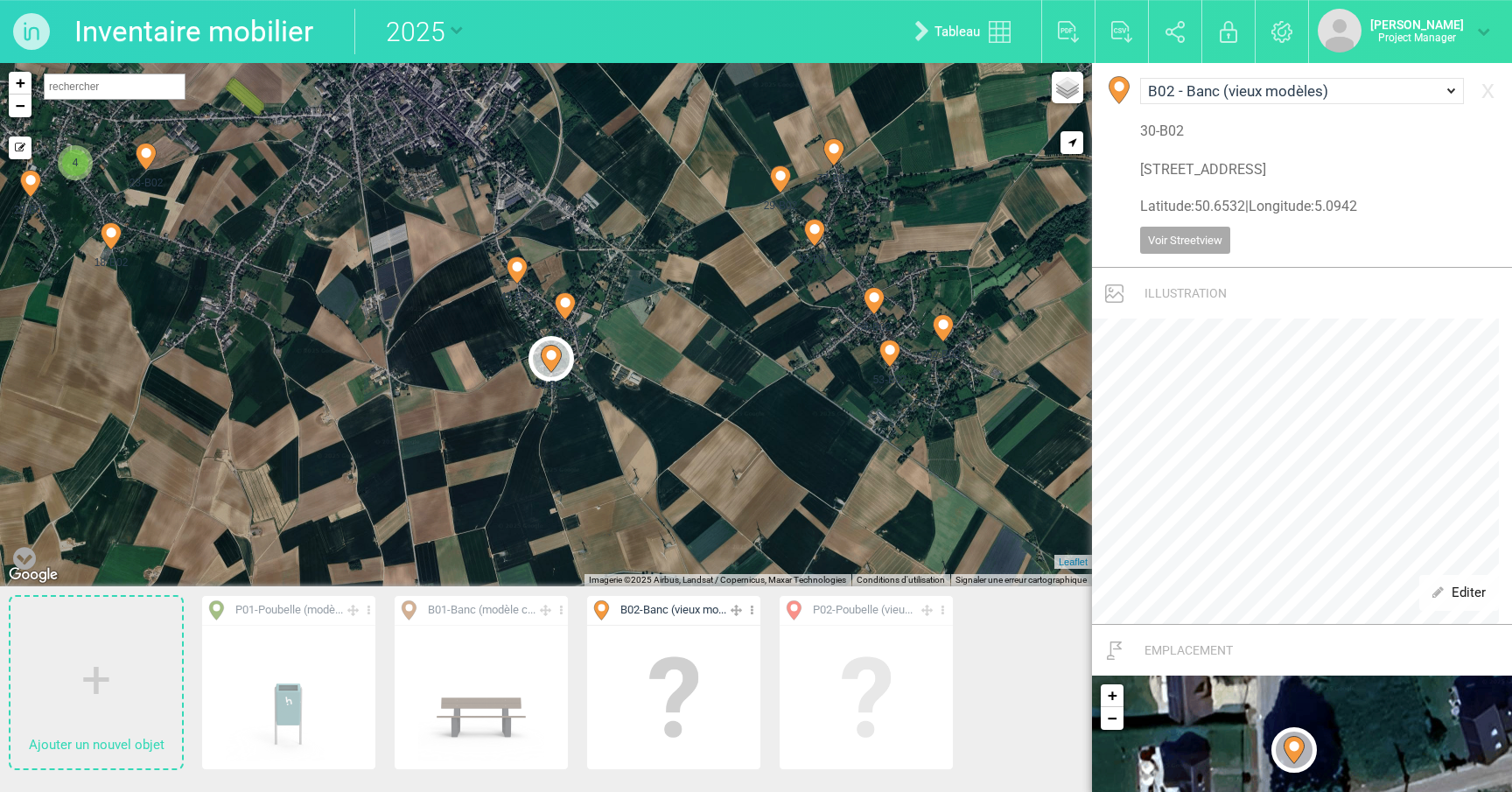
click at [946, 612] on icon at bounding box center [942, 610] width 11 height 20
click at [865, 693] on li "Tout afficher" at bounding box center [865, 699] width 173 height 27
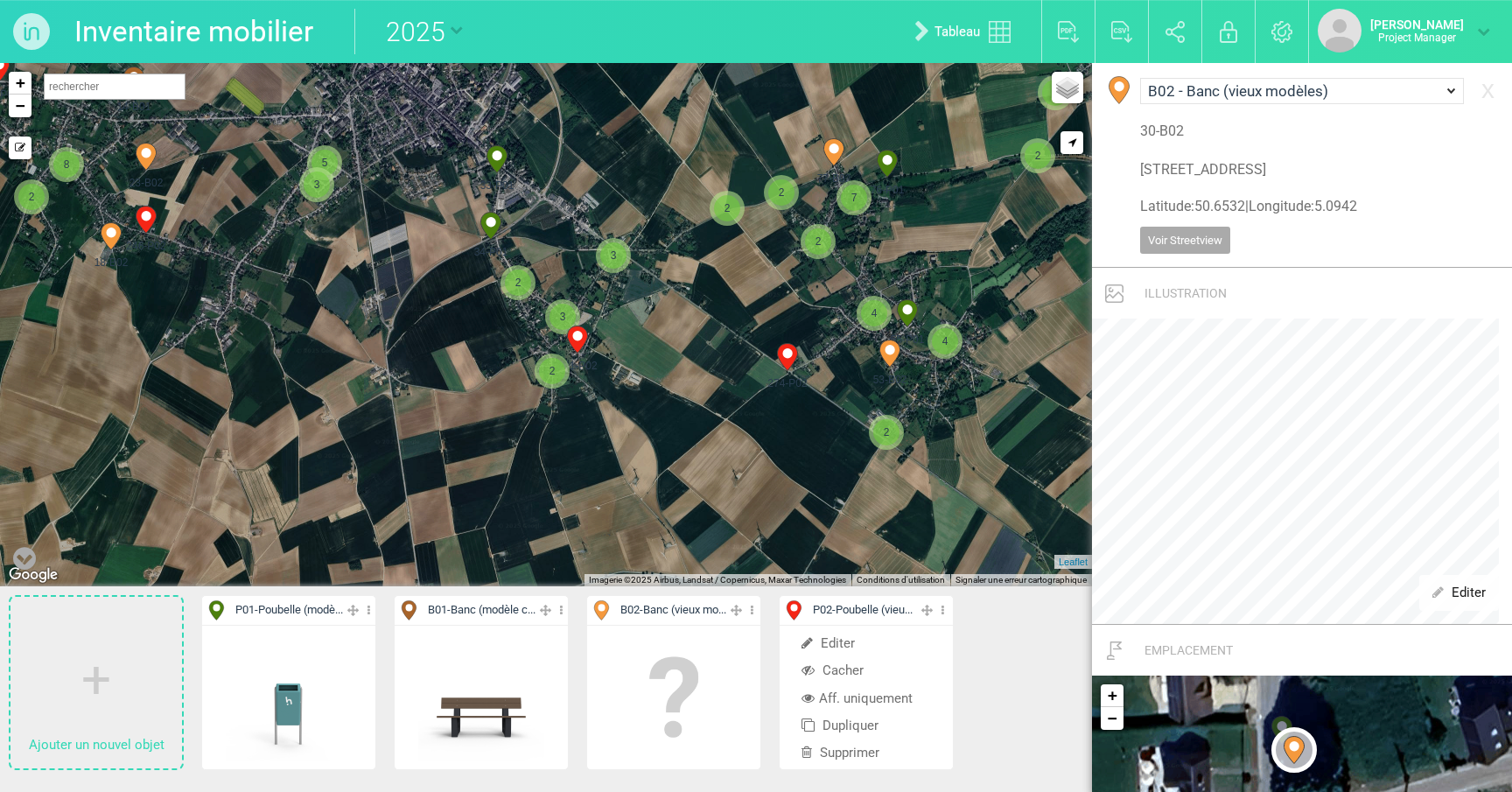
click at [860, 694] on li "Aff. uniquement" at bounding box center [865, 699] width 173 height 27
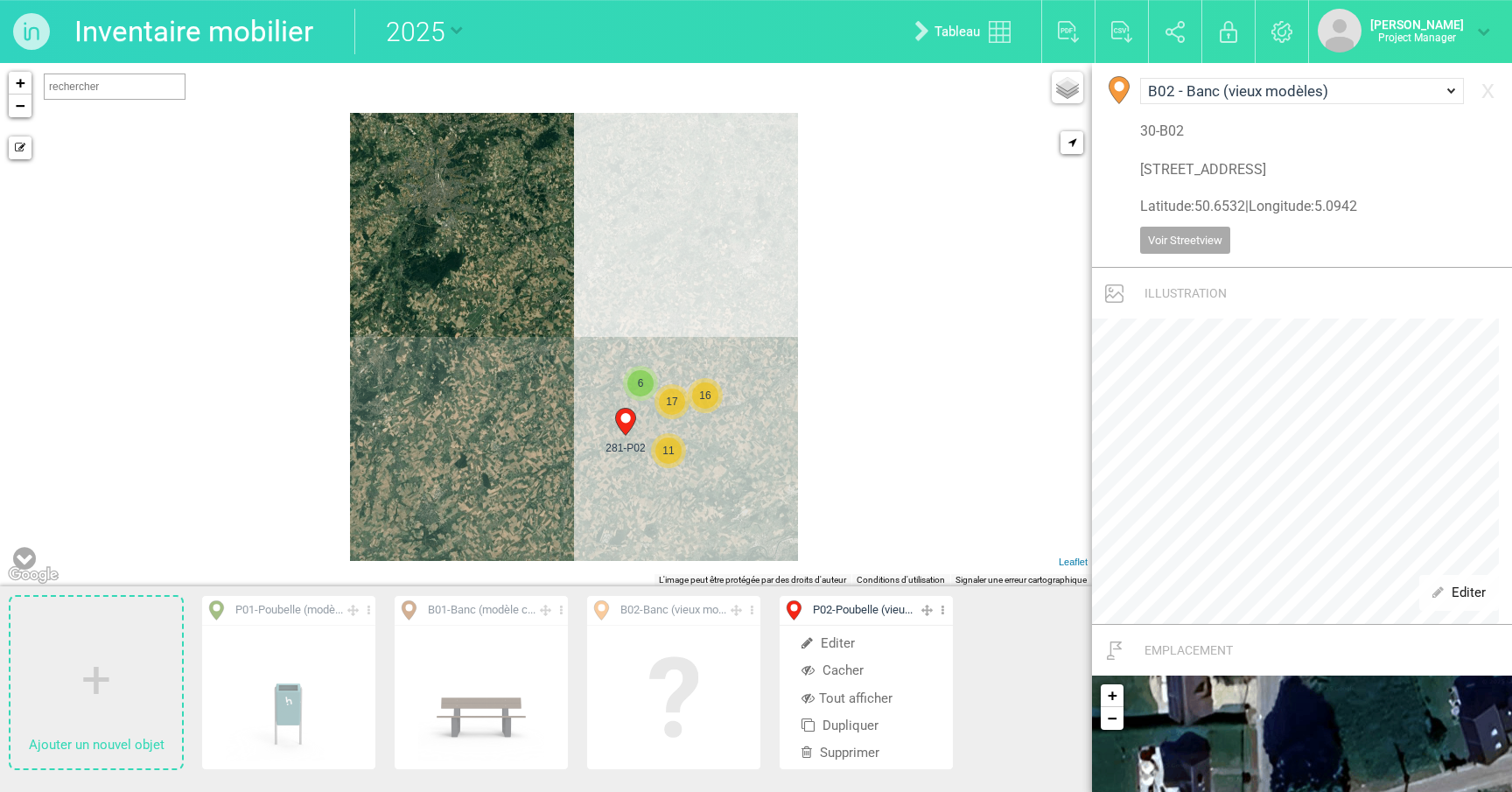
click at [717, 403] on span "16" at bounding box center [705, 396] width 26 height 26
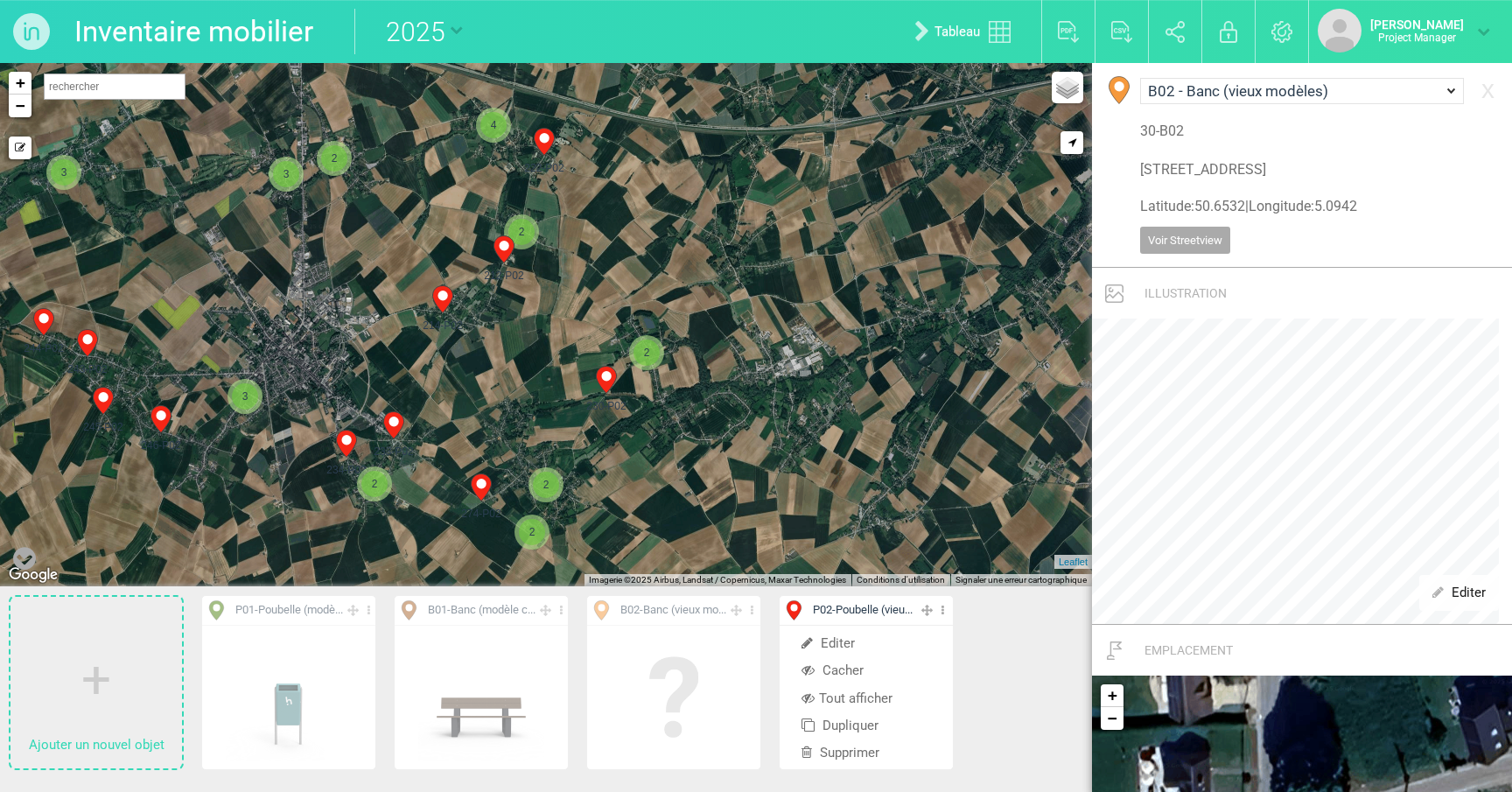
click at [514, 258] on icon at bounding box center [504, 250] width 28 height 28
select select "19191"
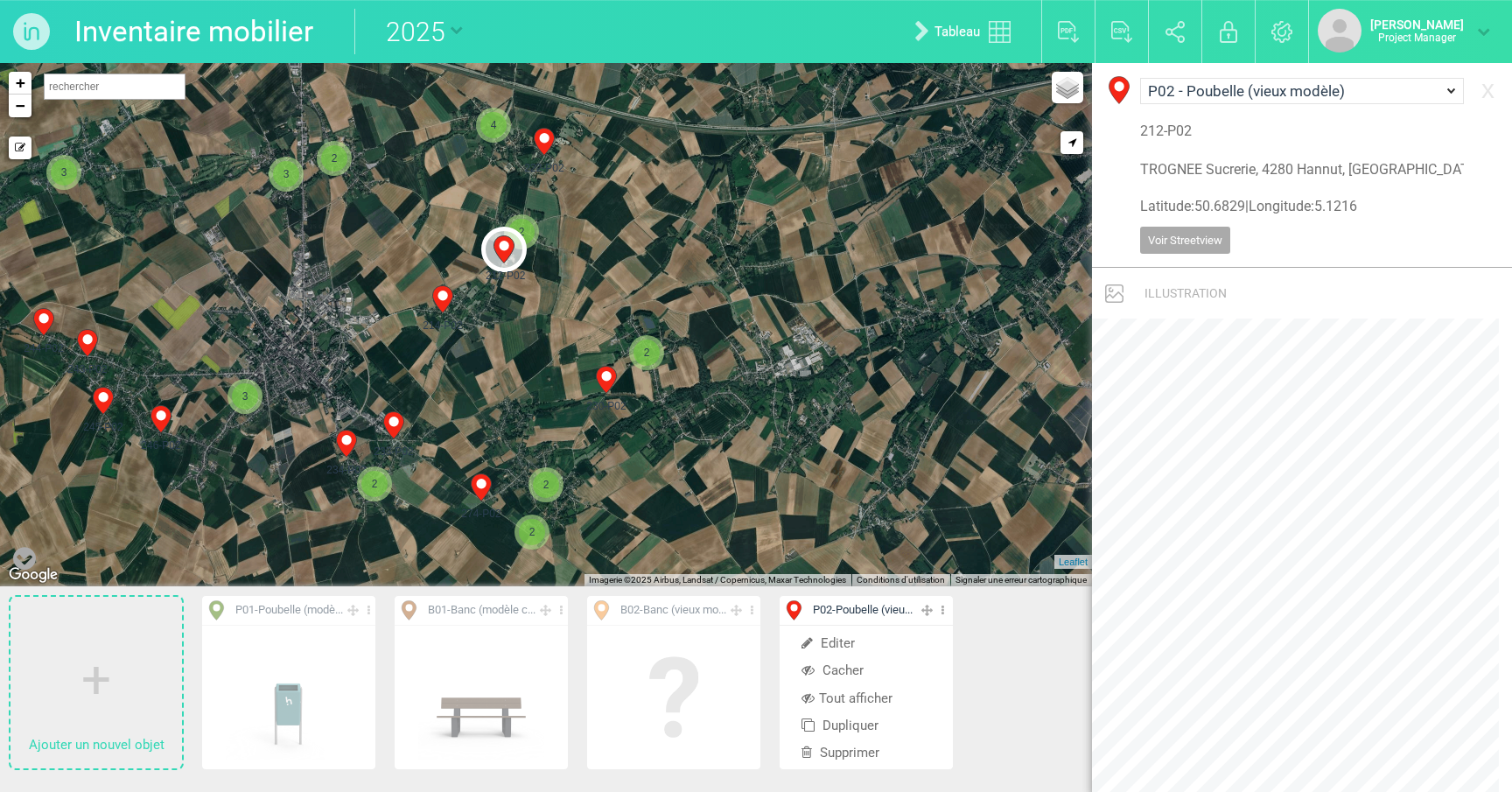
click at [454, 299] on icon at bounding box center [443, 300] width 28 height 28
type input "POUCET La Forge, 4280 Hannut, [GEOGRAPHIC_DATA]"
click at [41, 35] on img at bounding box center [32, 32] width 63 height 63
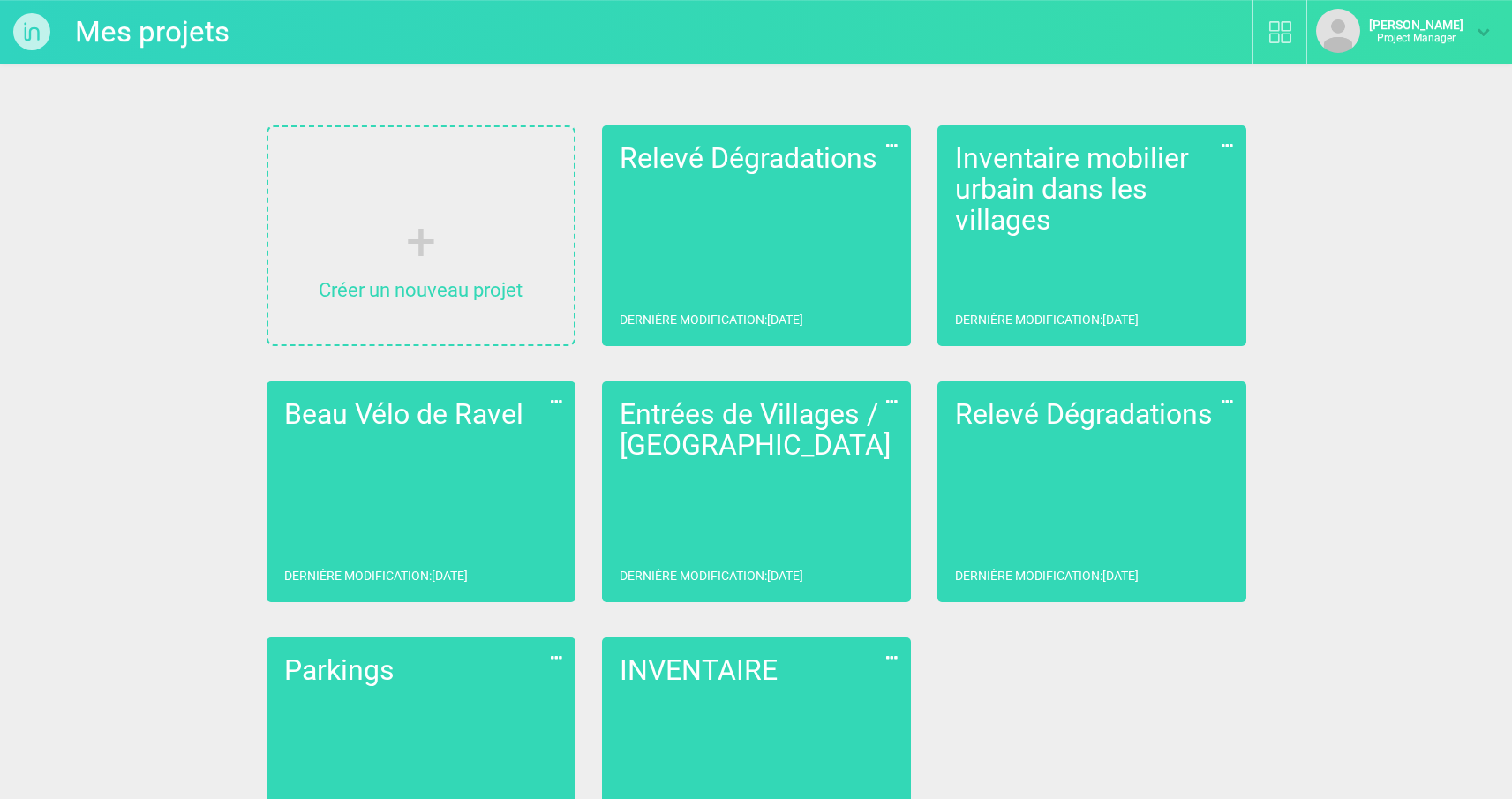
scroll to position [77, 0]
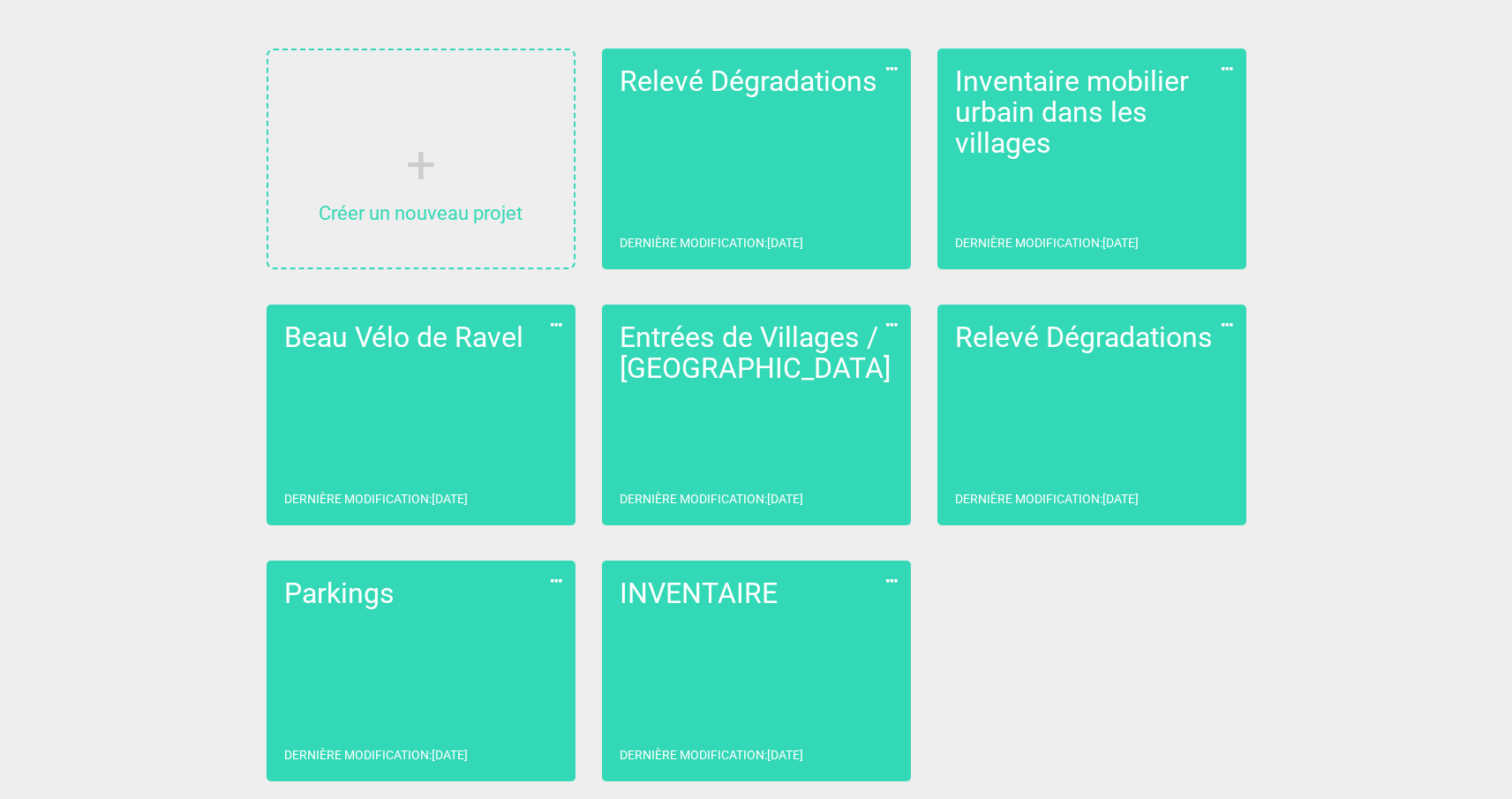
click at [427, 436] on link "Beau Vélo de Ravel Dernière modification : [DATE]" at bounding box center [421, 415] width 309 height 221
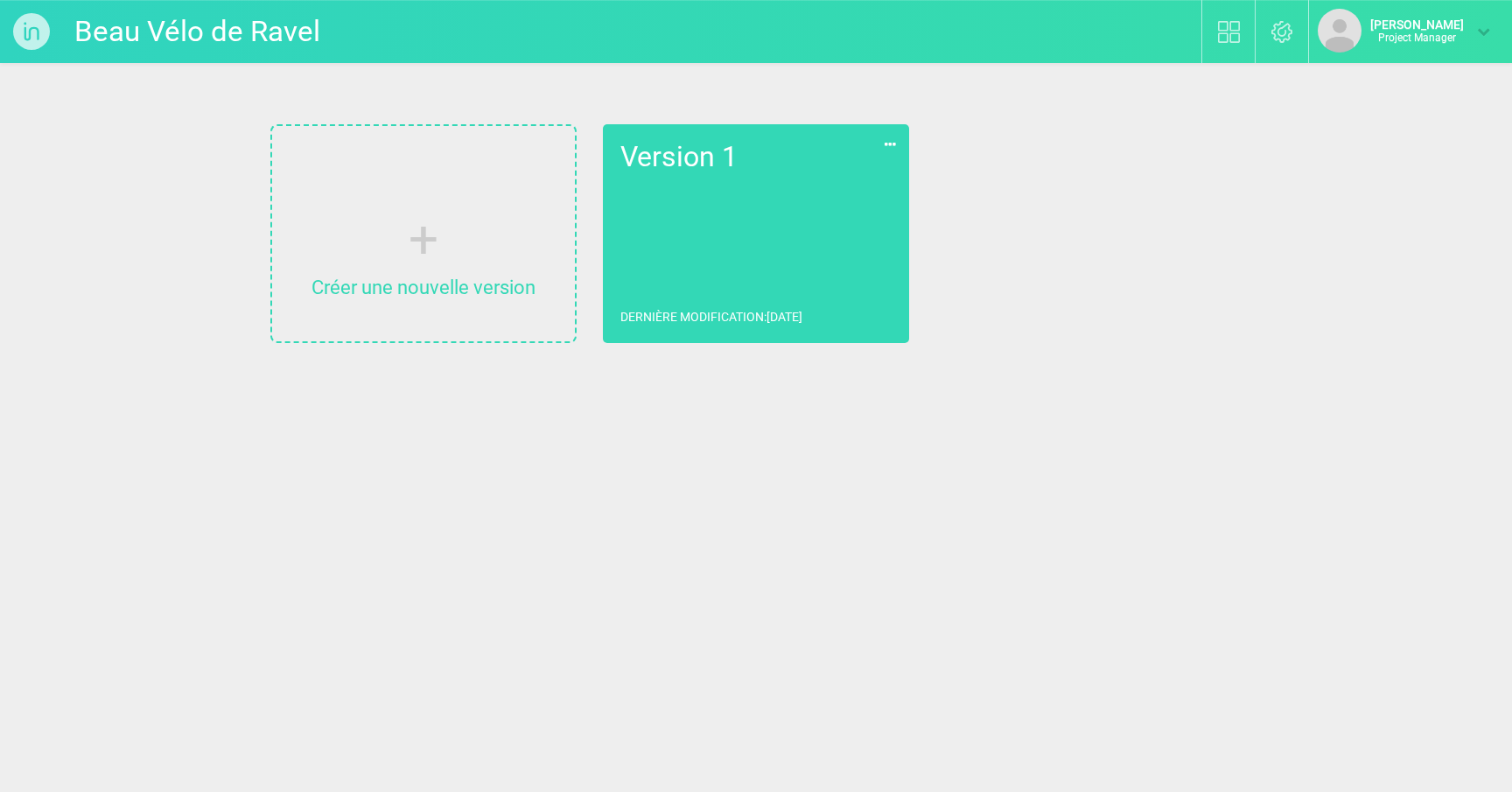
click at [718, 253] on link "Version 1 Dernière modification : [DATE]" at bounding box center [756, 233] width 307 height 219
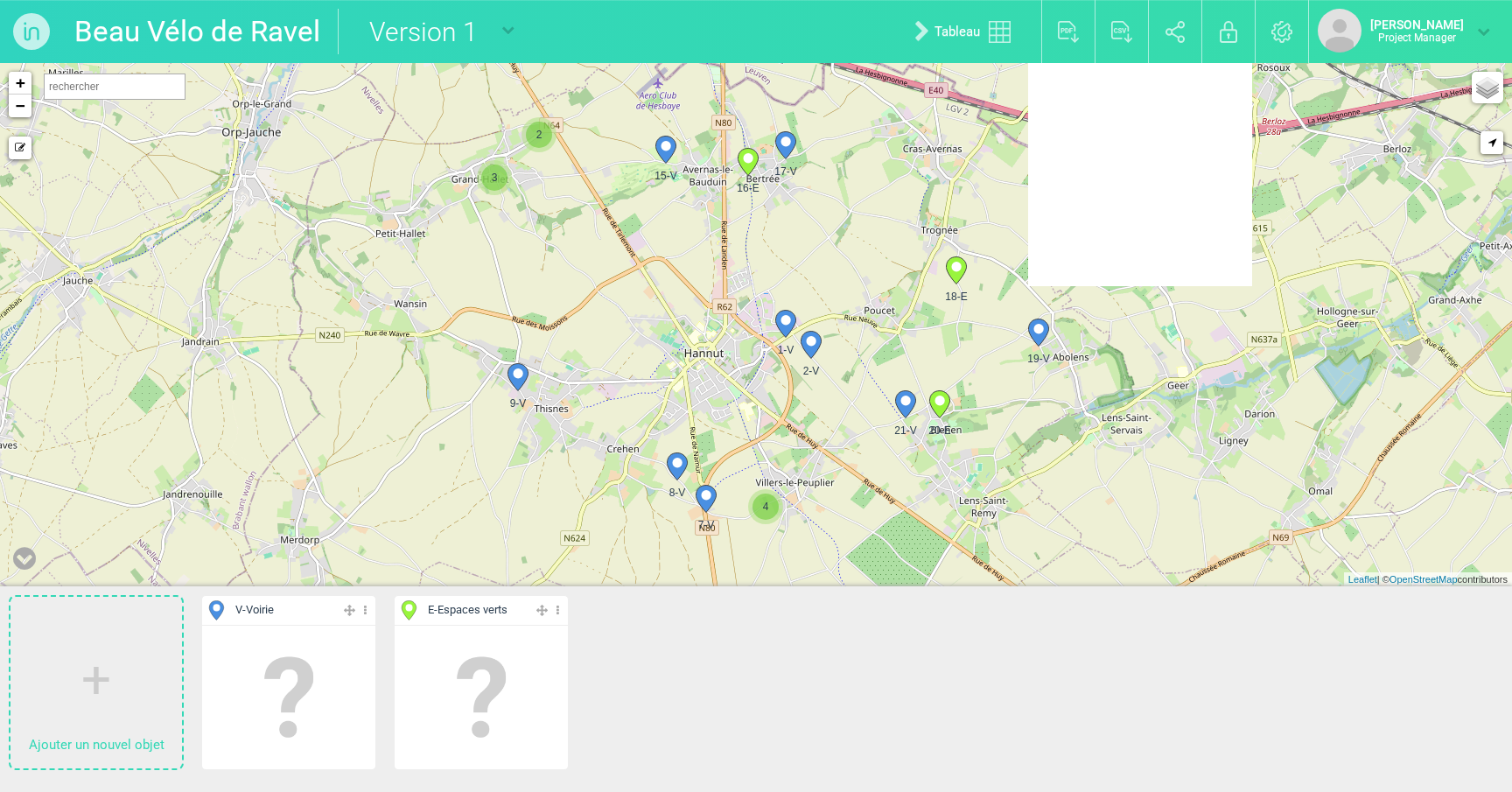
click at [790, 142] on circle at bounding box center [785, 141] width 10 height 10
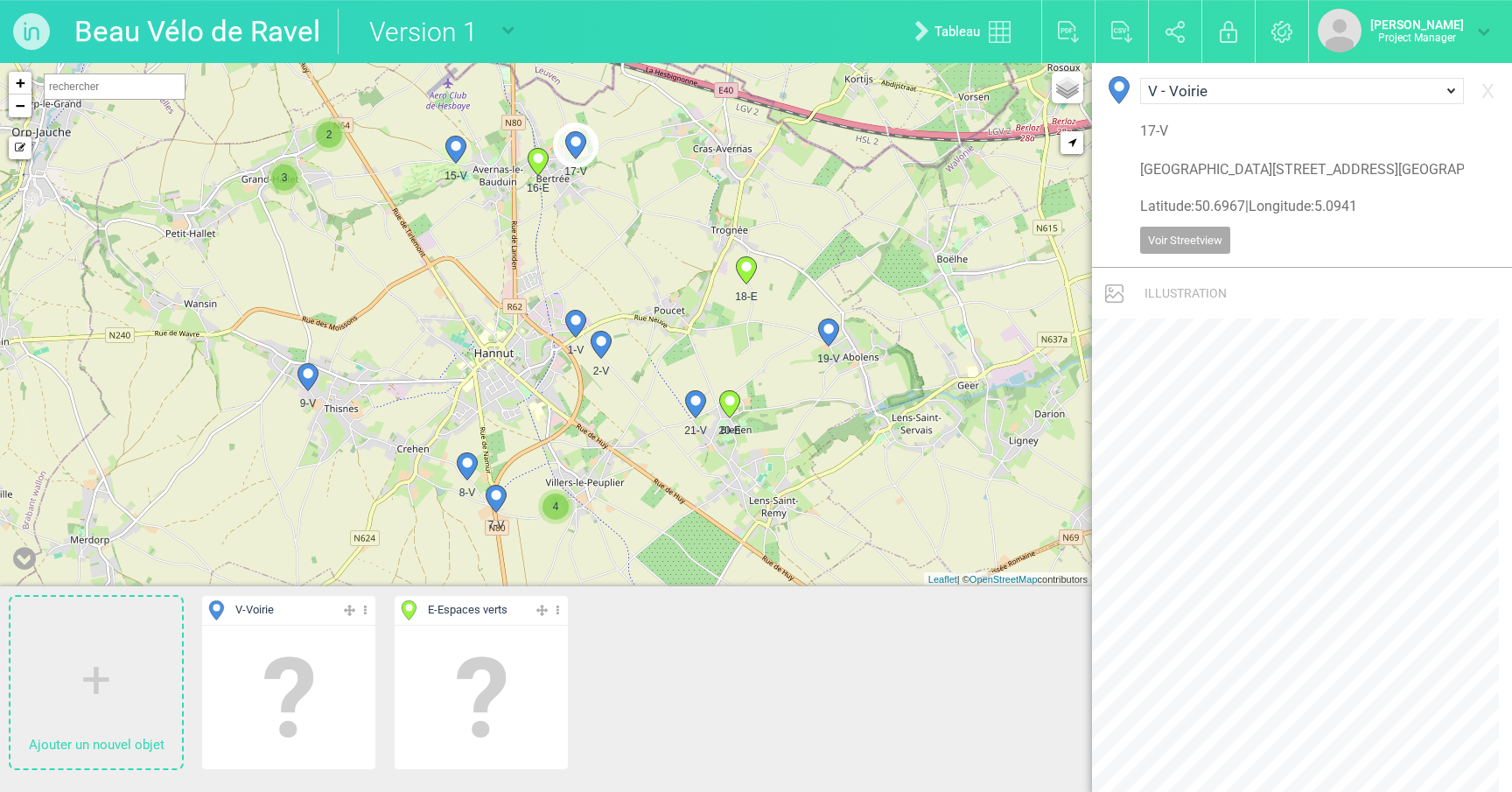
click at [539, 159] on circle at bounding box center [537, 157] width 10 height 10
select select "17619"
click at [756, 277] on icon at bounding box center [746, 271] width 28 height 28
type input "[GEOGRAPHIC_DATA], [GEOGRAPHIC_DATA], [GEOGRAPHIC_DATA]"
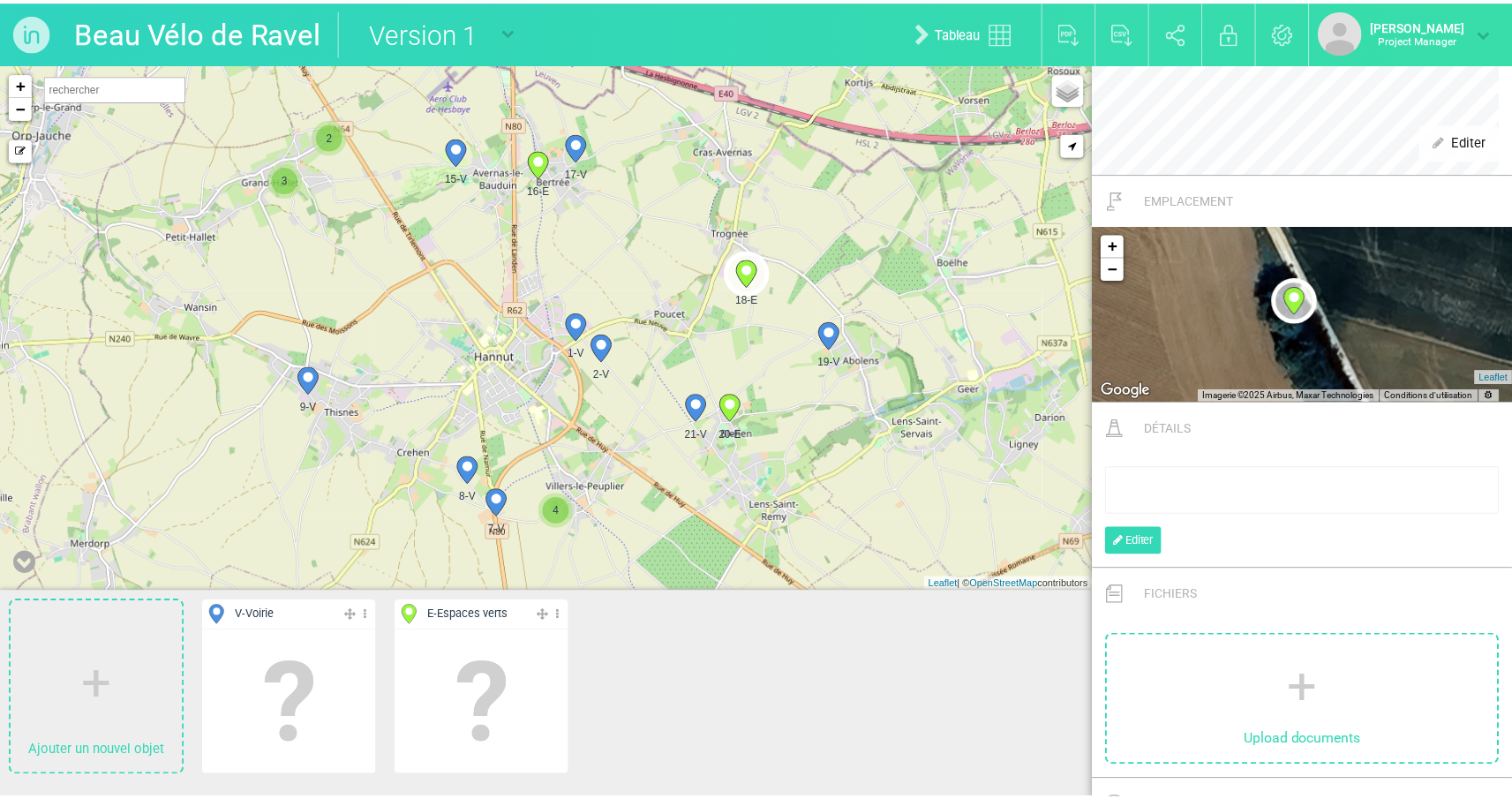
scroll to position [6, 0]
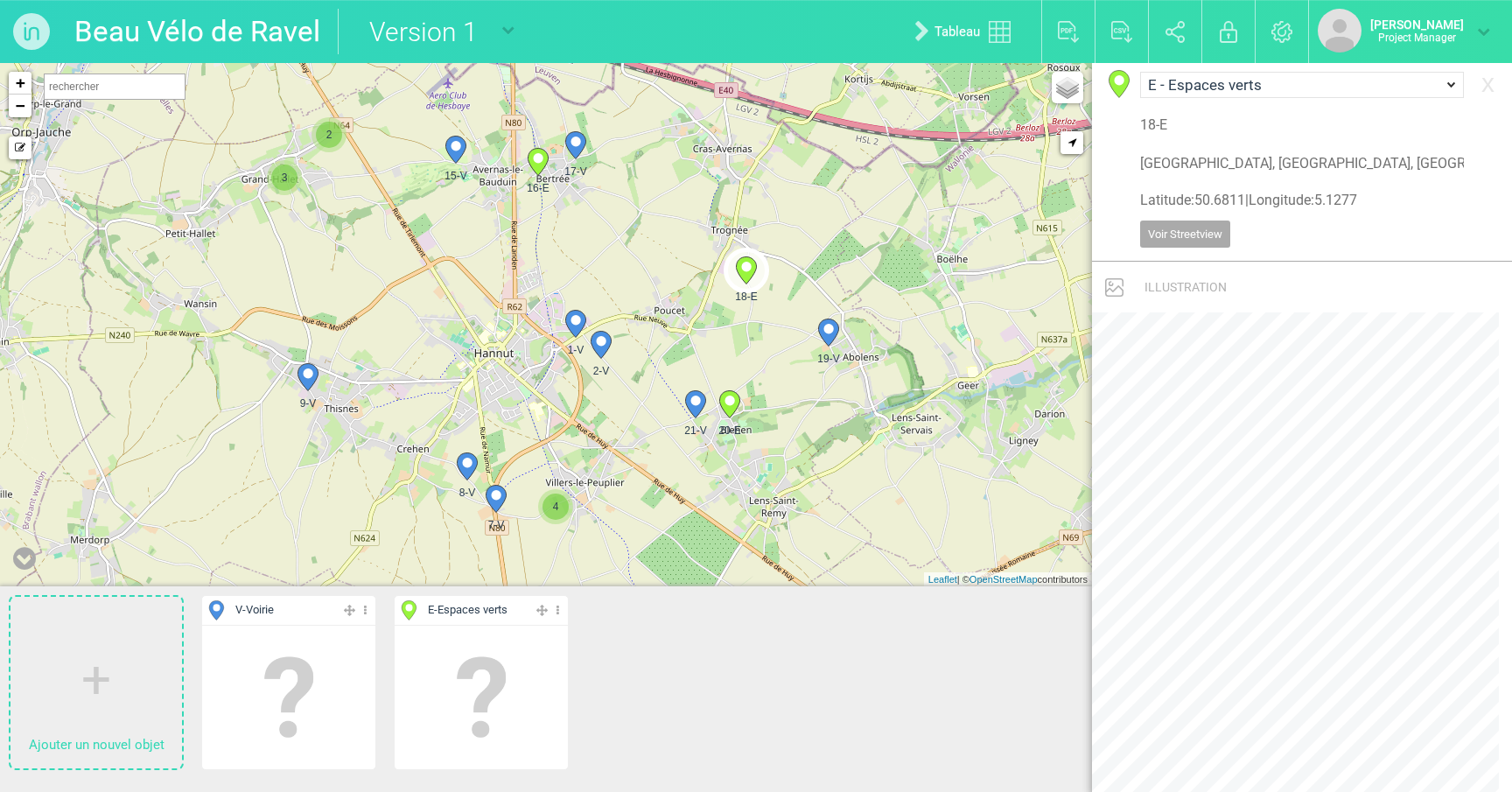
click at [33, 37] on img at bounding box center [32, 32] width 63 height 63
